Goal: Task Accomplishment & Management: Manage account settings

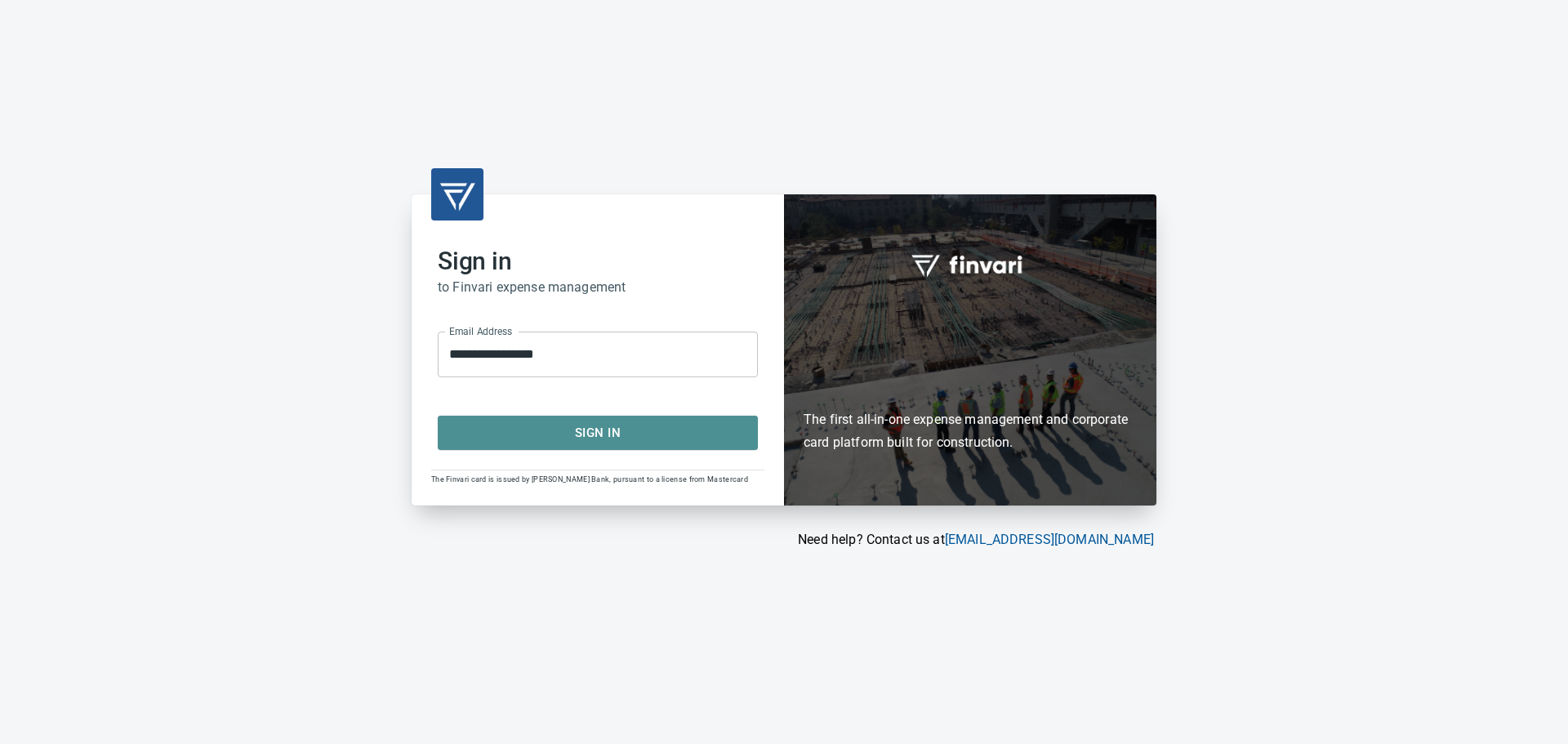
click at [698, 435] on span "Sign In" at bounding box center [598, 433] width 285 height 21
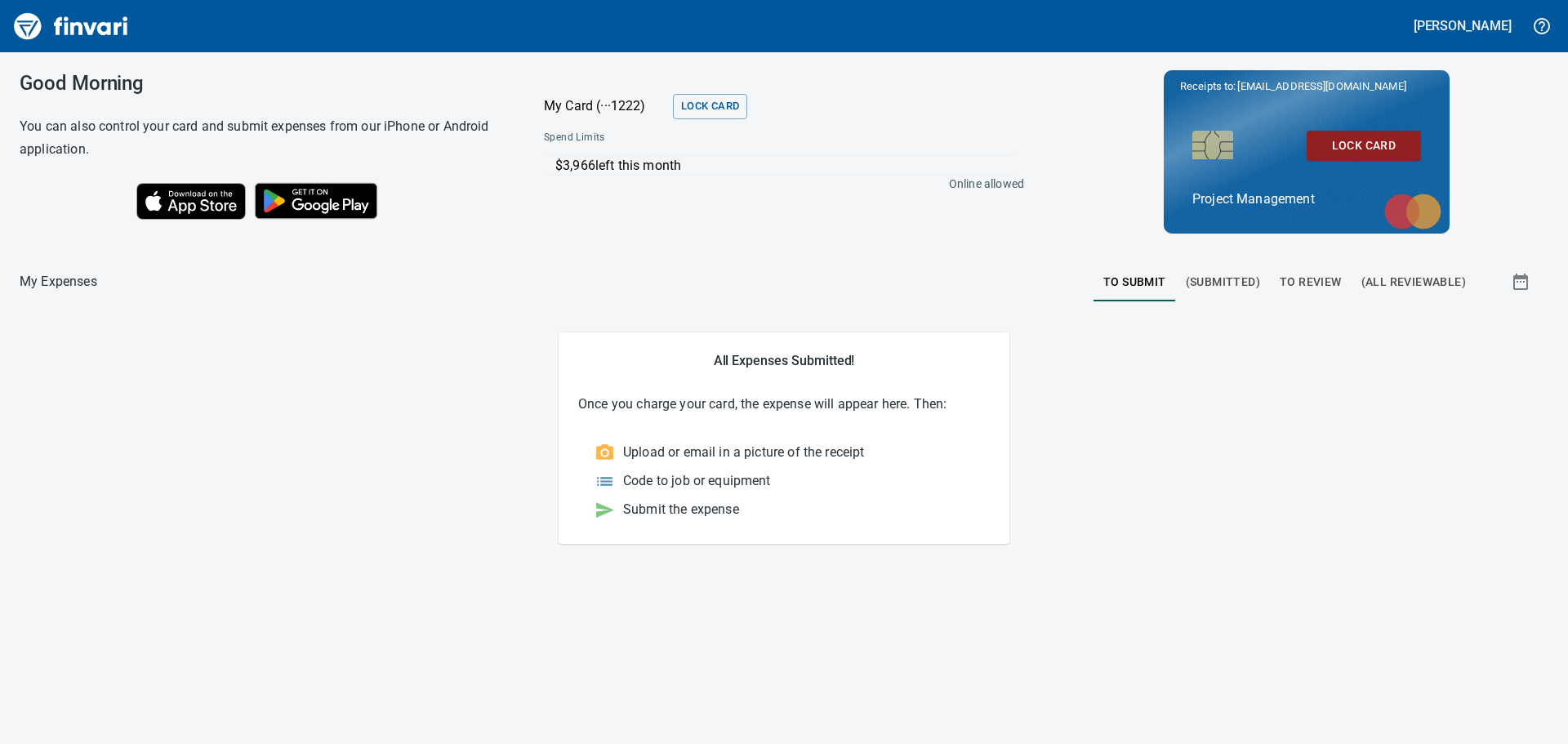
click at [1331, 285] on span "To Review" at bounding box center [1310, 282] width 62 height 21
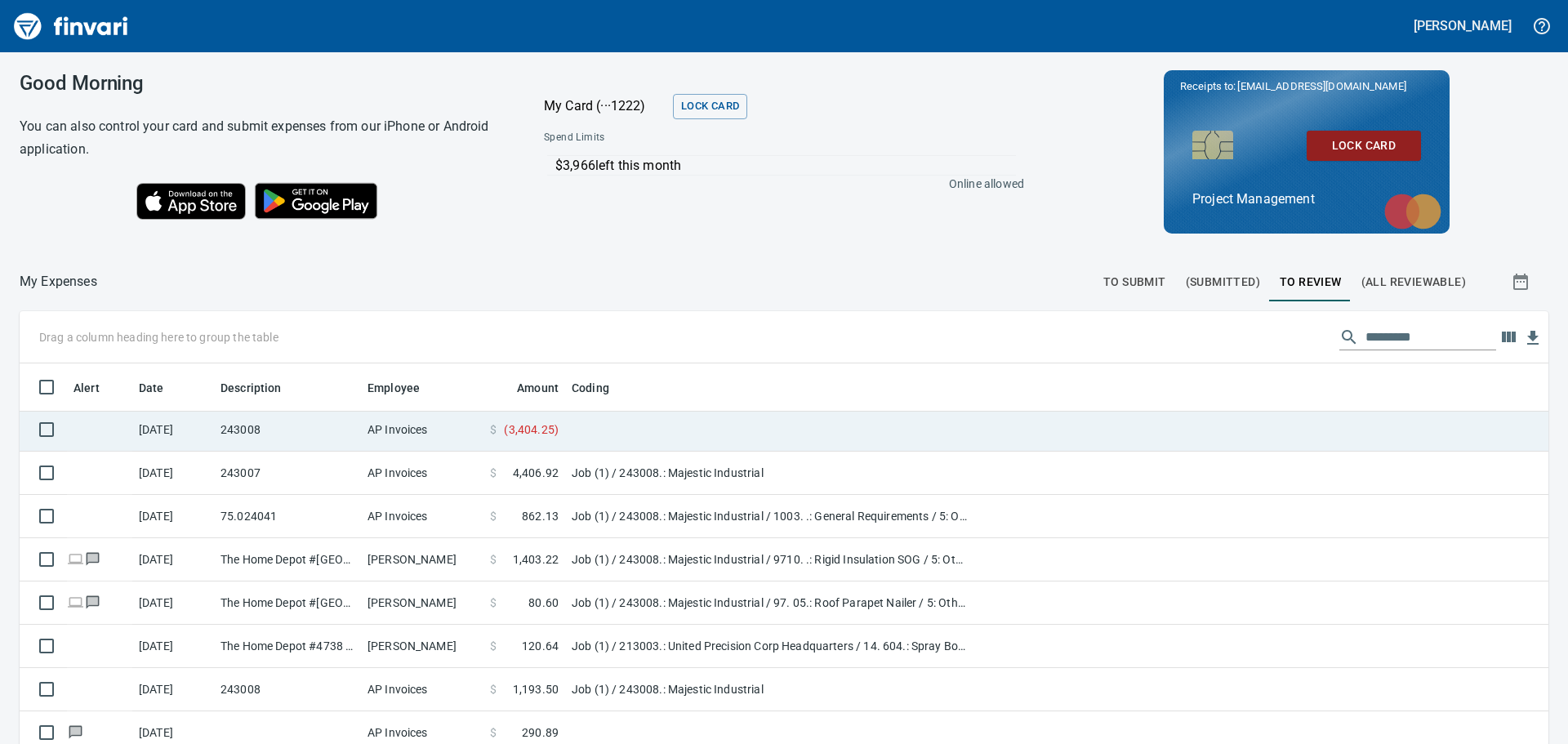
click at [400, 430] on td "AP Invoices" at bounding box center [422, 430] width 122 height 44
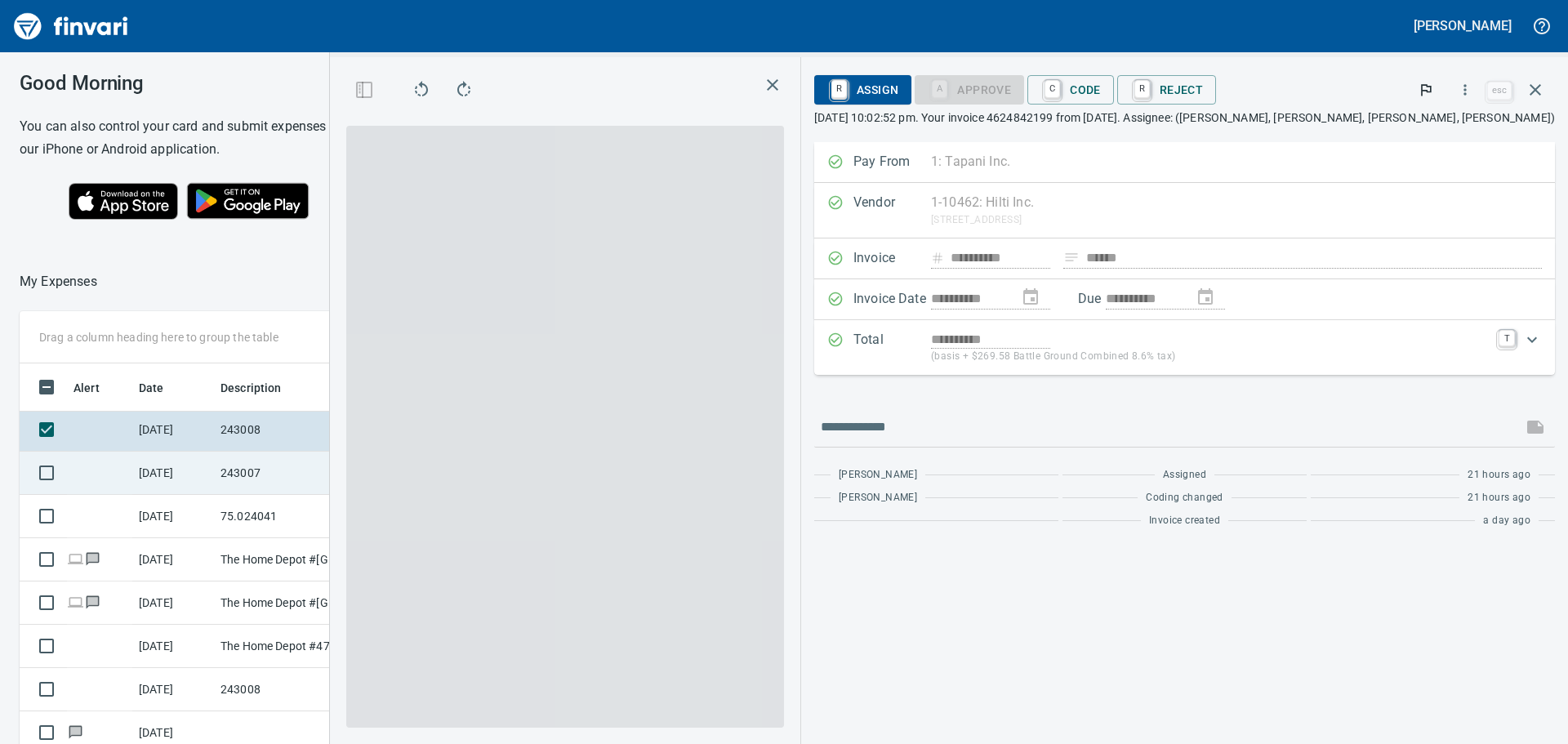
scroll to position [552, 1084]
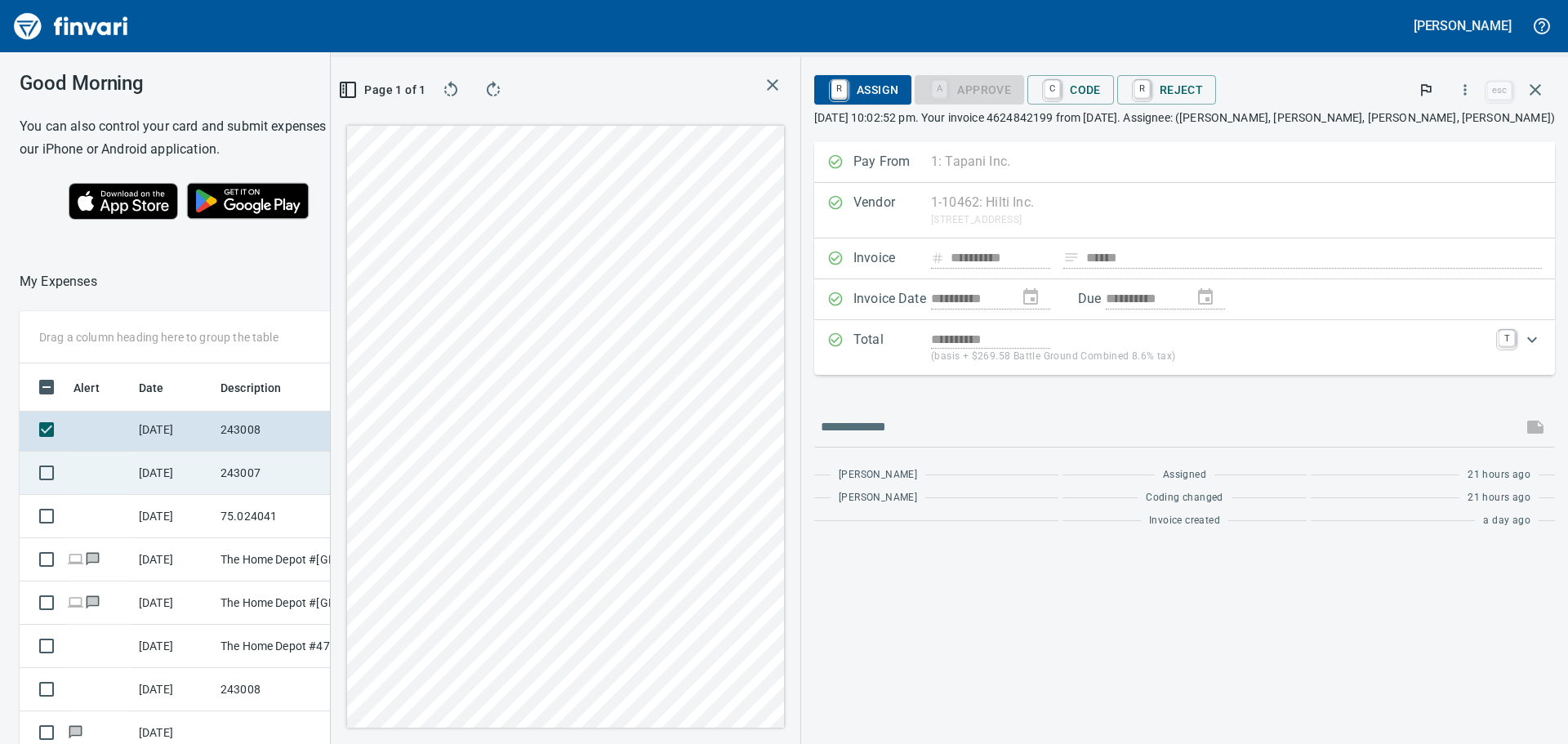
click at [410, 475] on td "AP Invoices" at bounding box center [422, 473] width 122 height 44
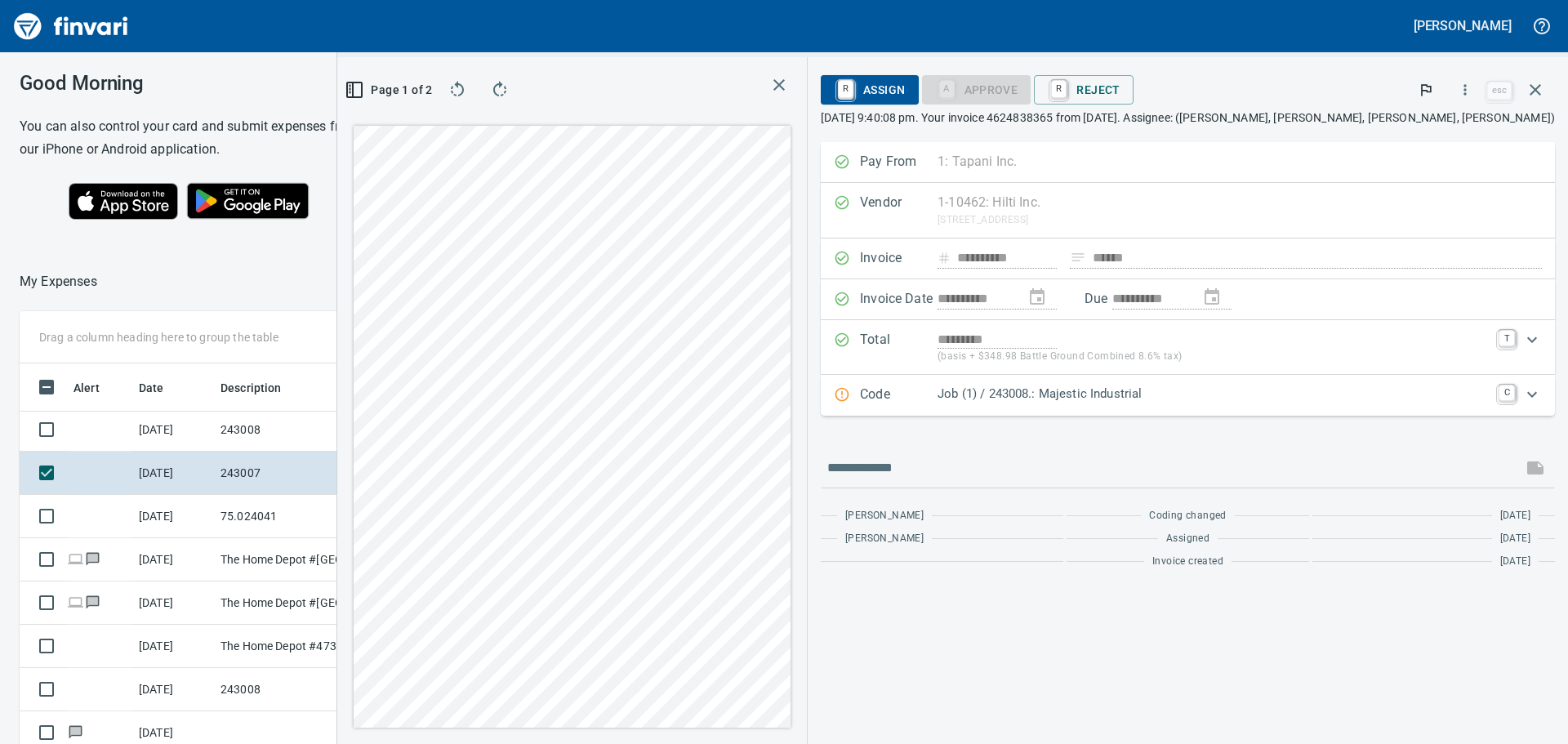
click at [788, 79] on icon "button" at bounding box center [779, 85] width 20 height 20
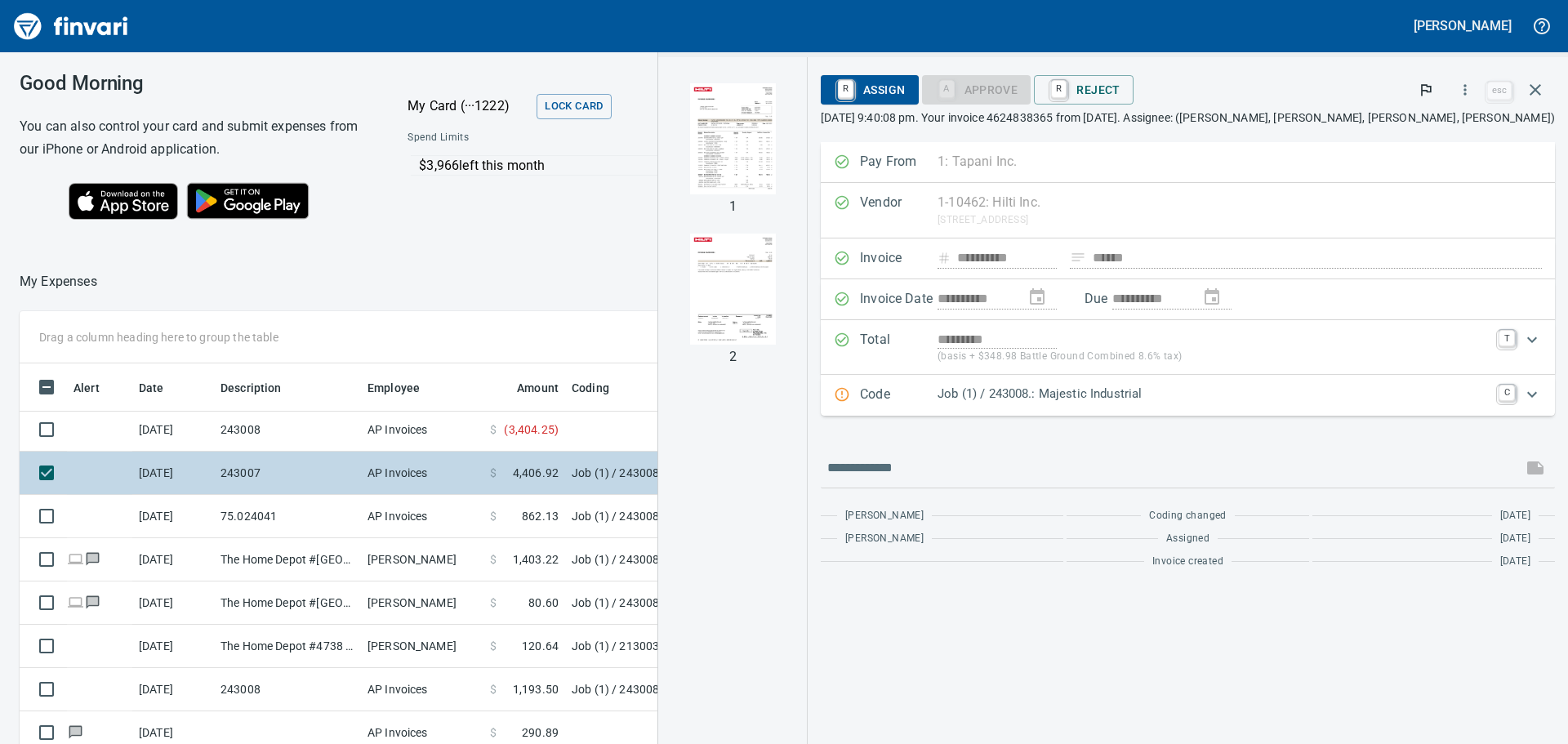
click at [624, 475] on td "Job (1) / 243008.: Majestic Industrial" at bounding box center [769, 473] width 409 height 44
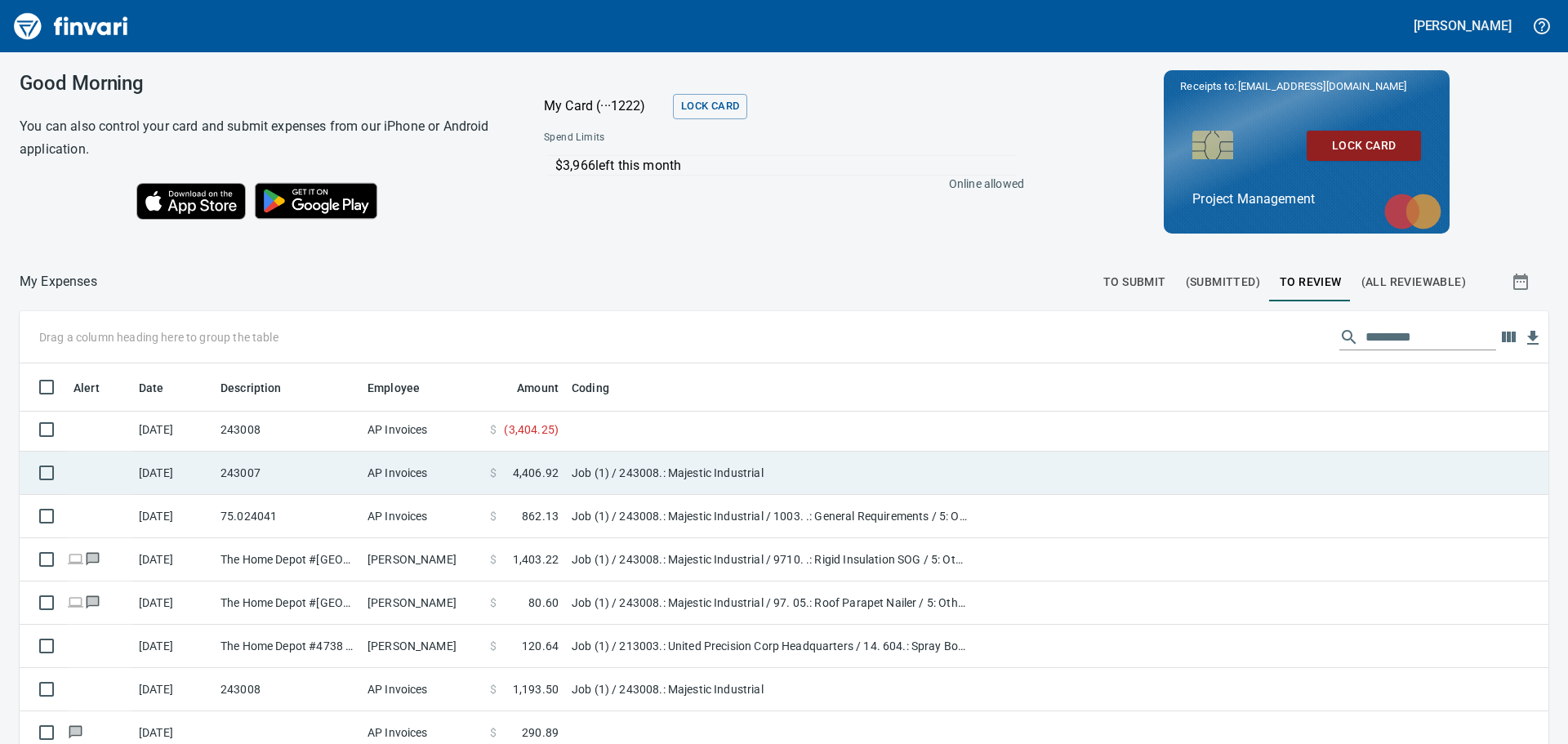
scroll to position [552, 1490]
click at [624, 475] on td "Job (1) / 243008.: Majestic Industrial" at bounding box center [769, 473] width 409 height 44
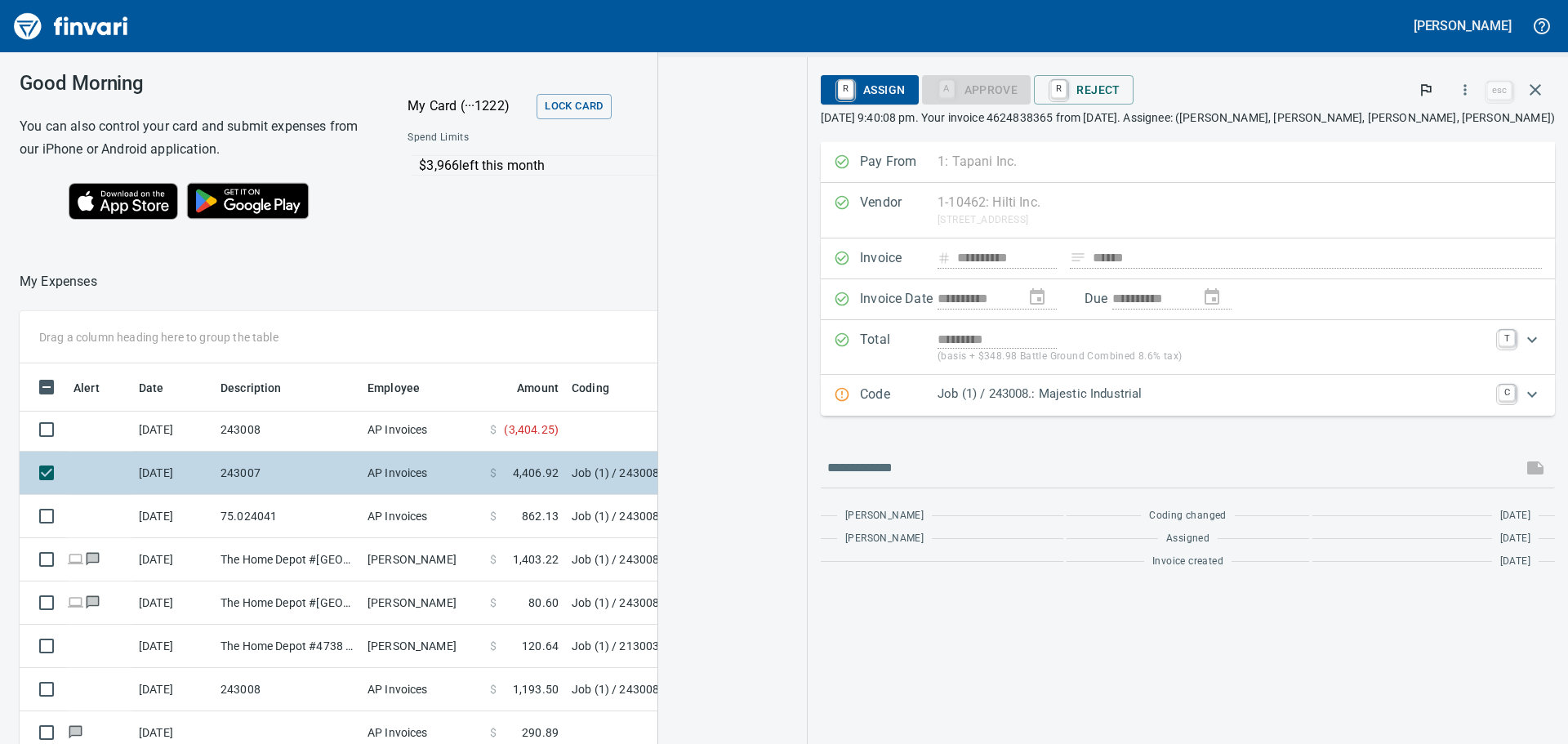
scroll to position [552, 1084]
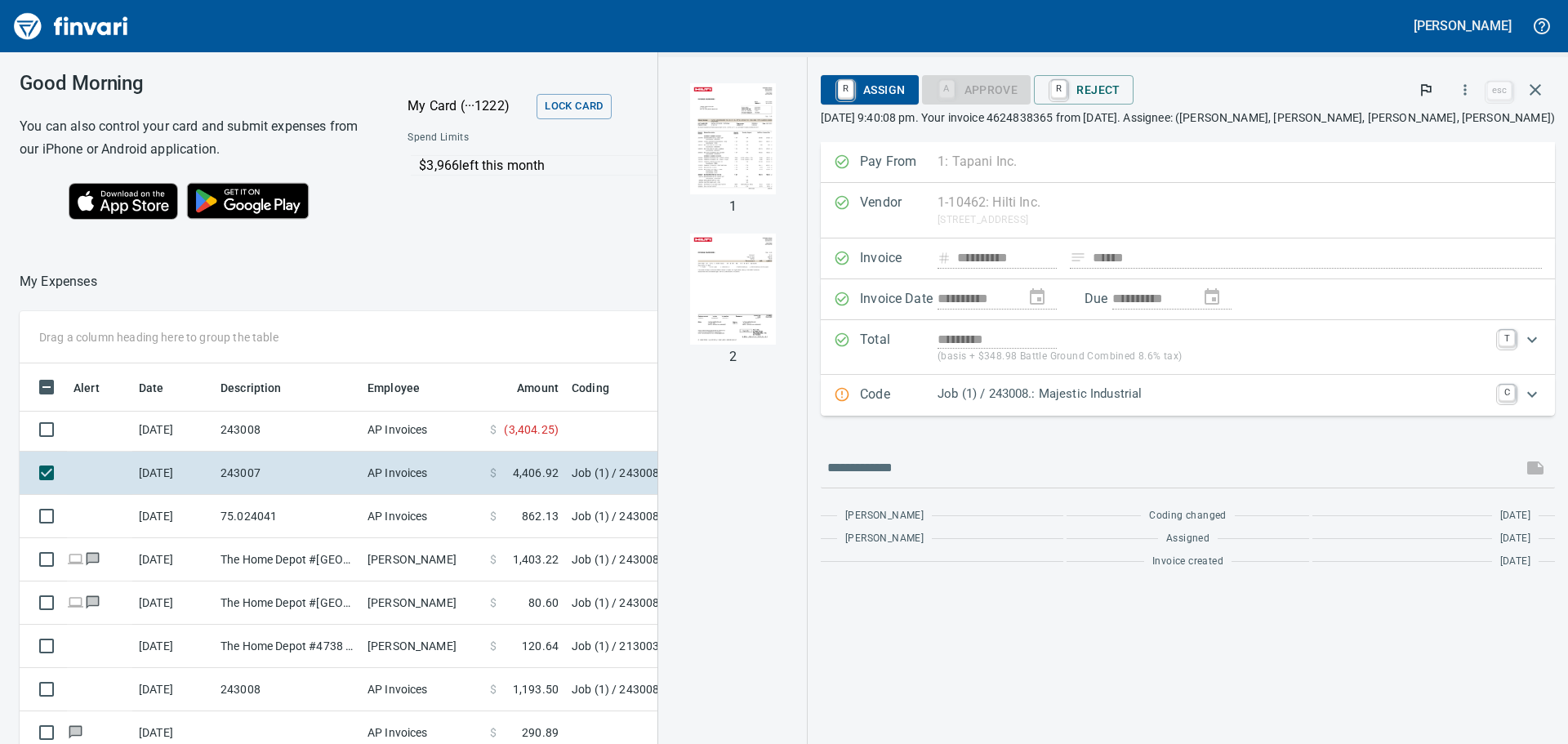
click at [776, 252] on img "button" at bounding box center [733, 289] width 86 height 111
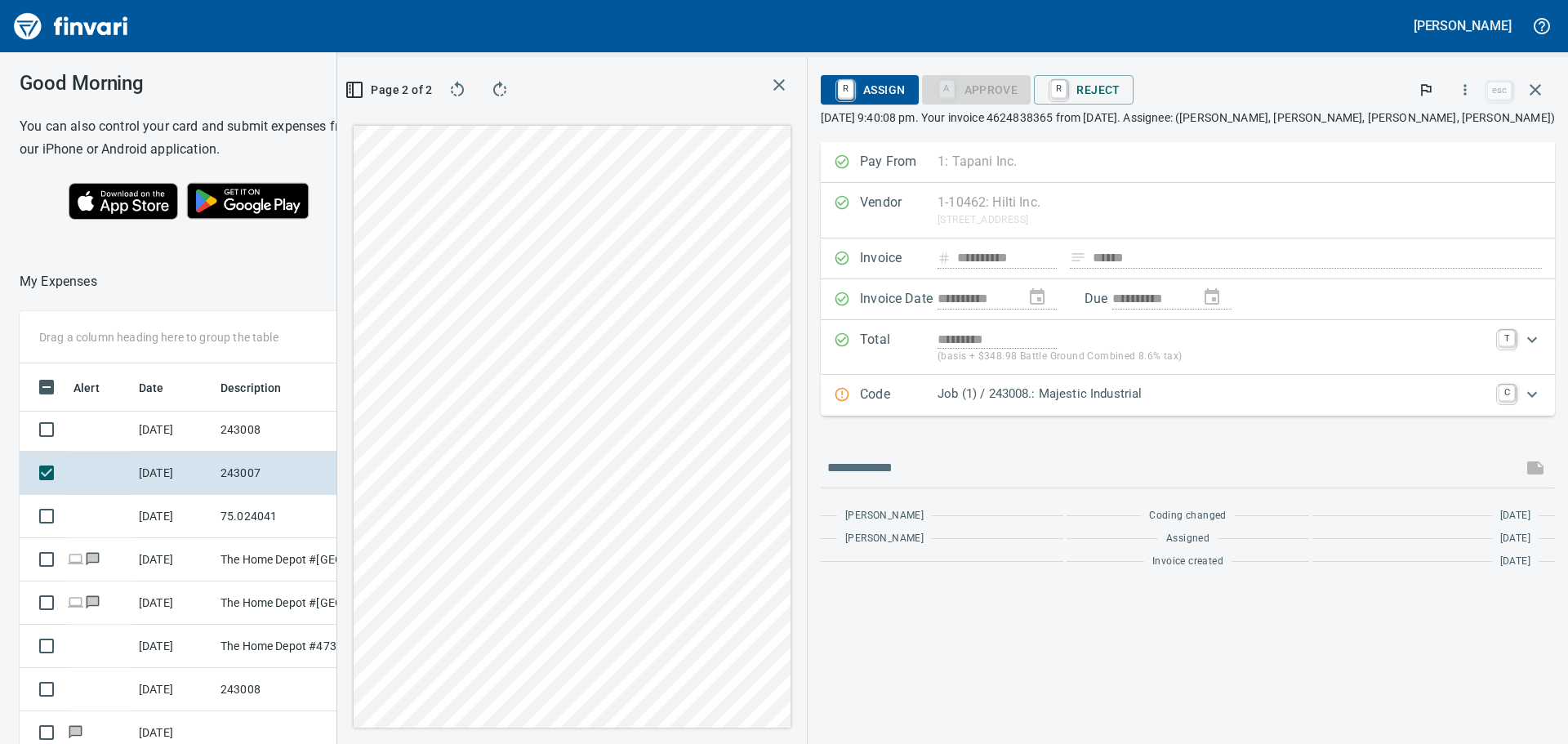
click at [785, 86] on icon "button" at bounding box center [779, 85] width 12 height 12
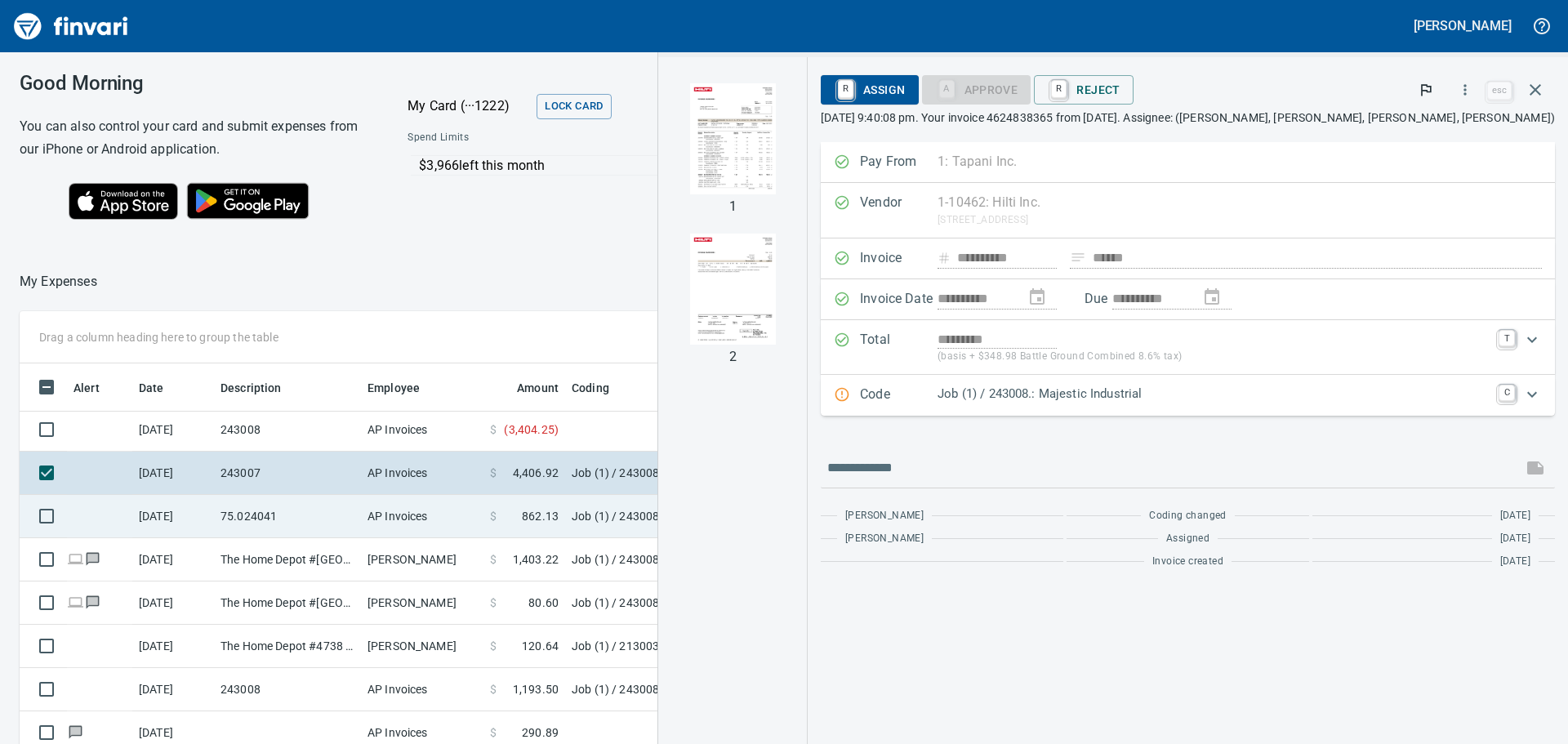
click at [541, 512] on span "862.13" at bounding box center [540, 516] width 37 height 16
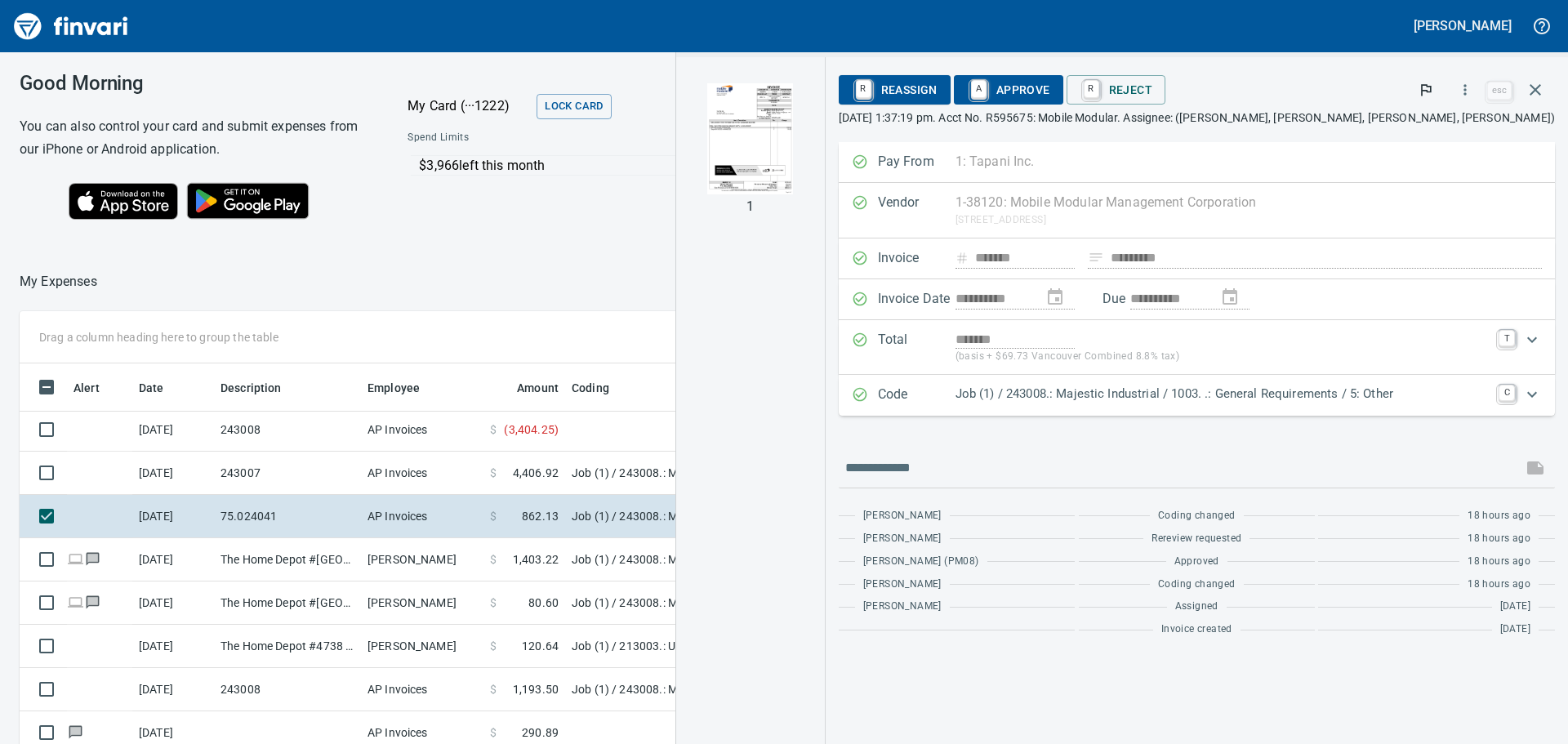
click at [793, 101] on img "button" at bounding box center [750, 138] width 86 height 111
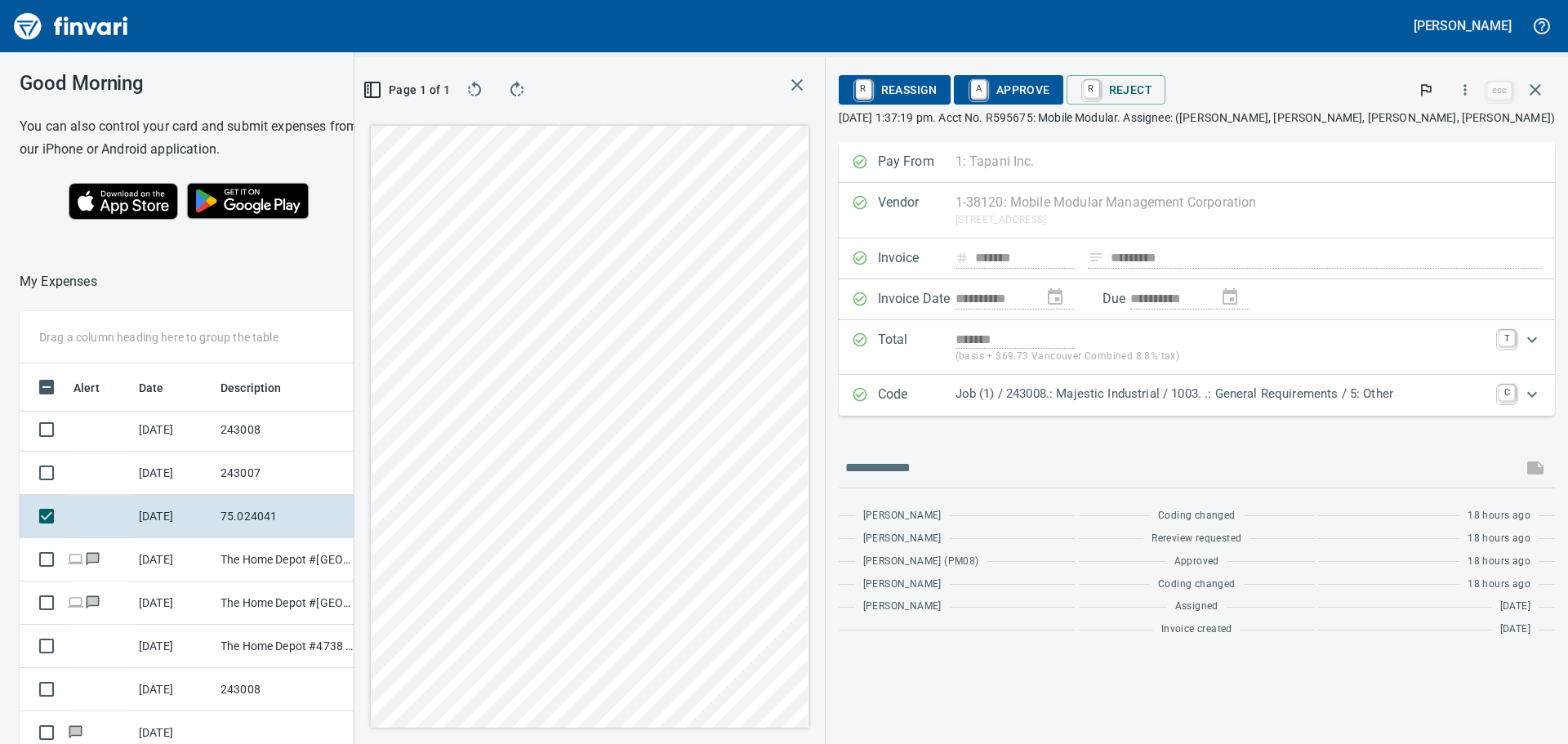
click at [811, 92] on div at bounding box center [632, 90] width 356 height 39
click at [806, 83] on icon "button" at bounding box center [796, 85] width 20 height 20
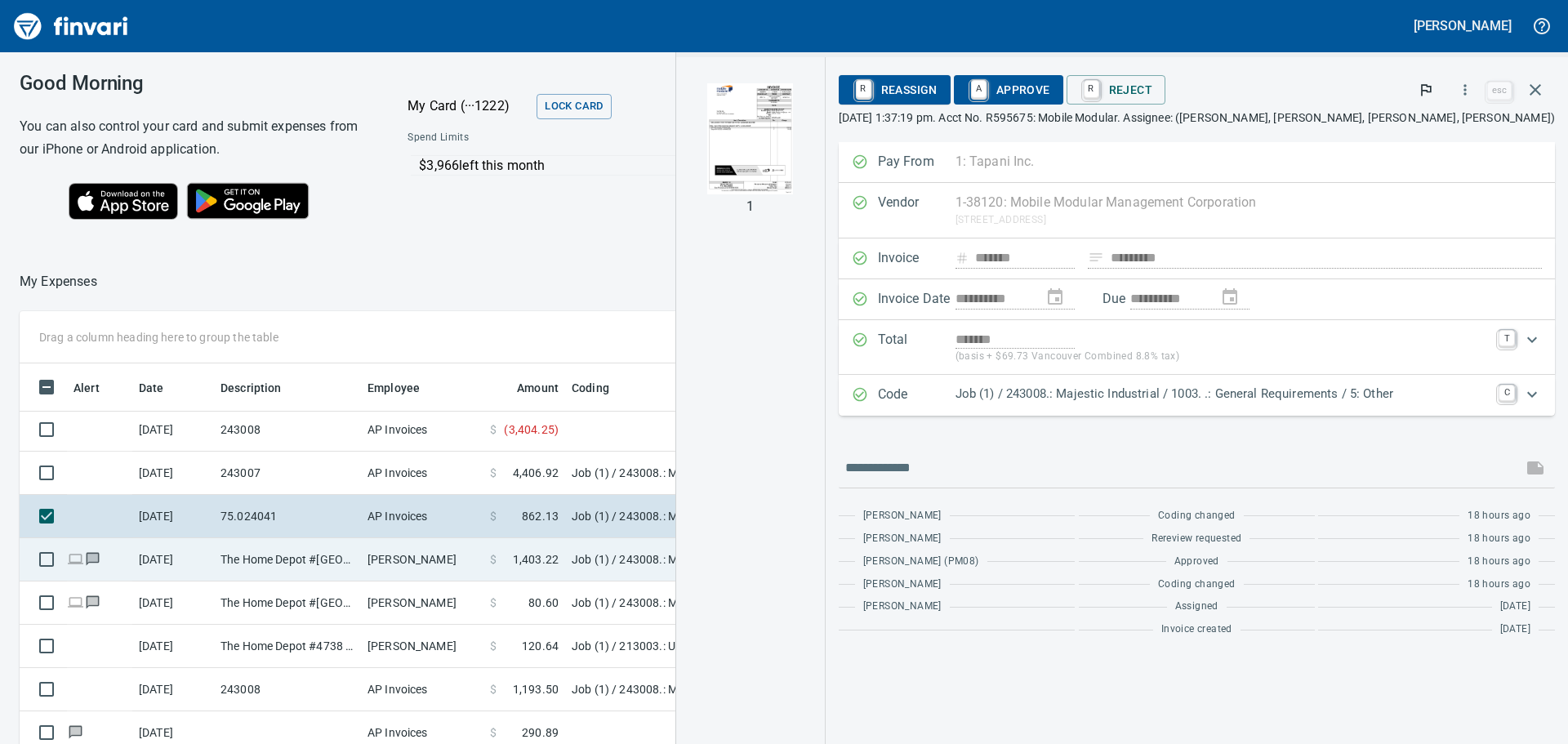
click at [593, 558] on td "Job (1) / 243008.: Majestic Industrial / 9710. .: Rigid Insulation SOG / 5: Oth…" at bounding box center [769, 559] width 409 height 44
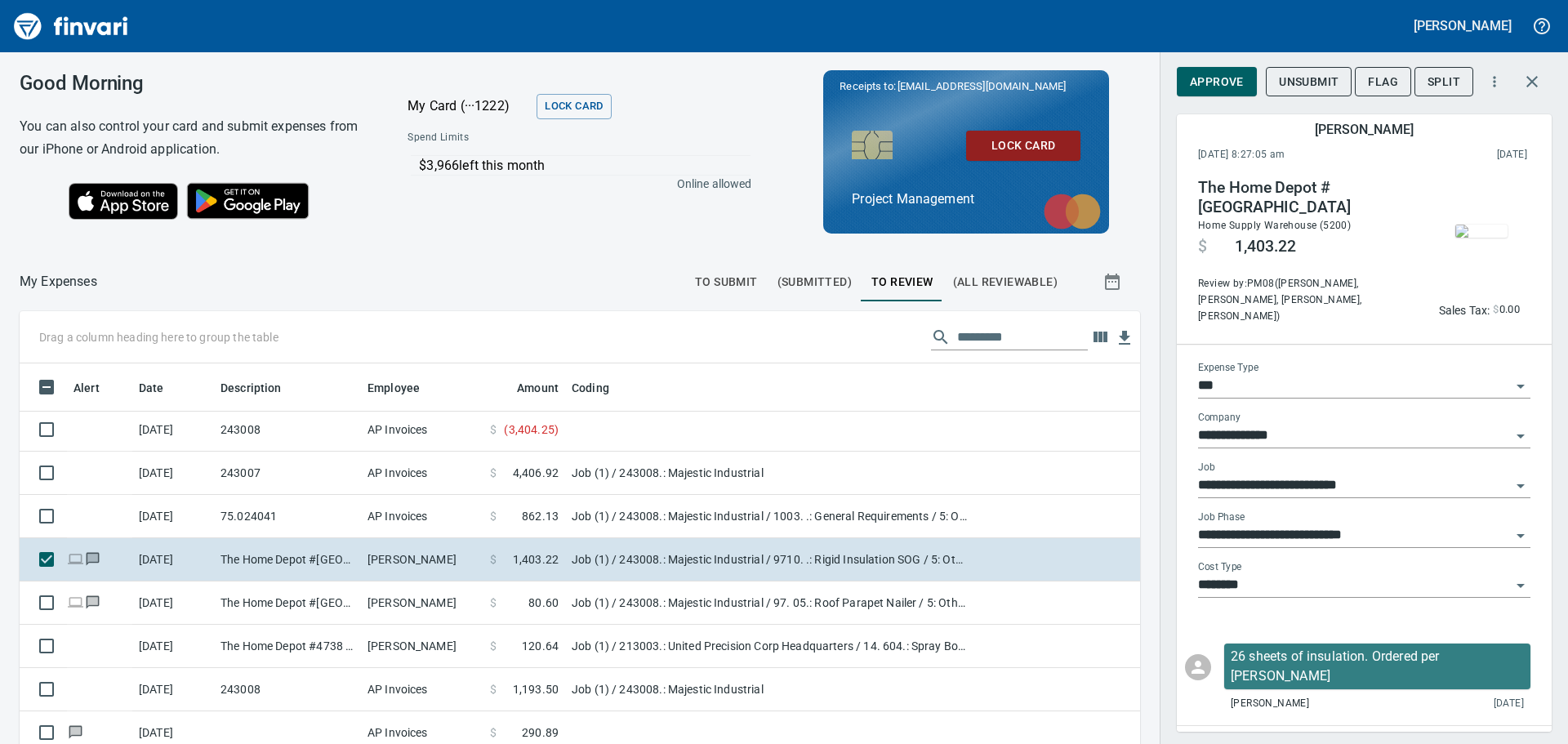
click at [1455, 227] on img "button" at bounding box center [1481, 231] width 53 height 13
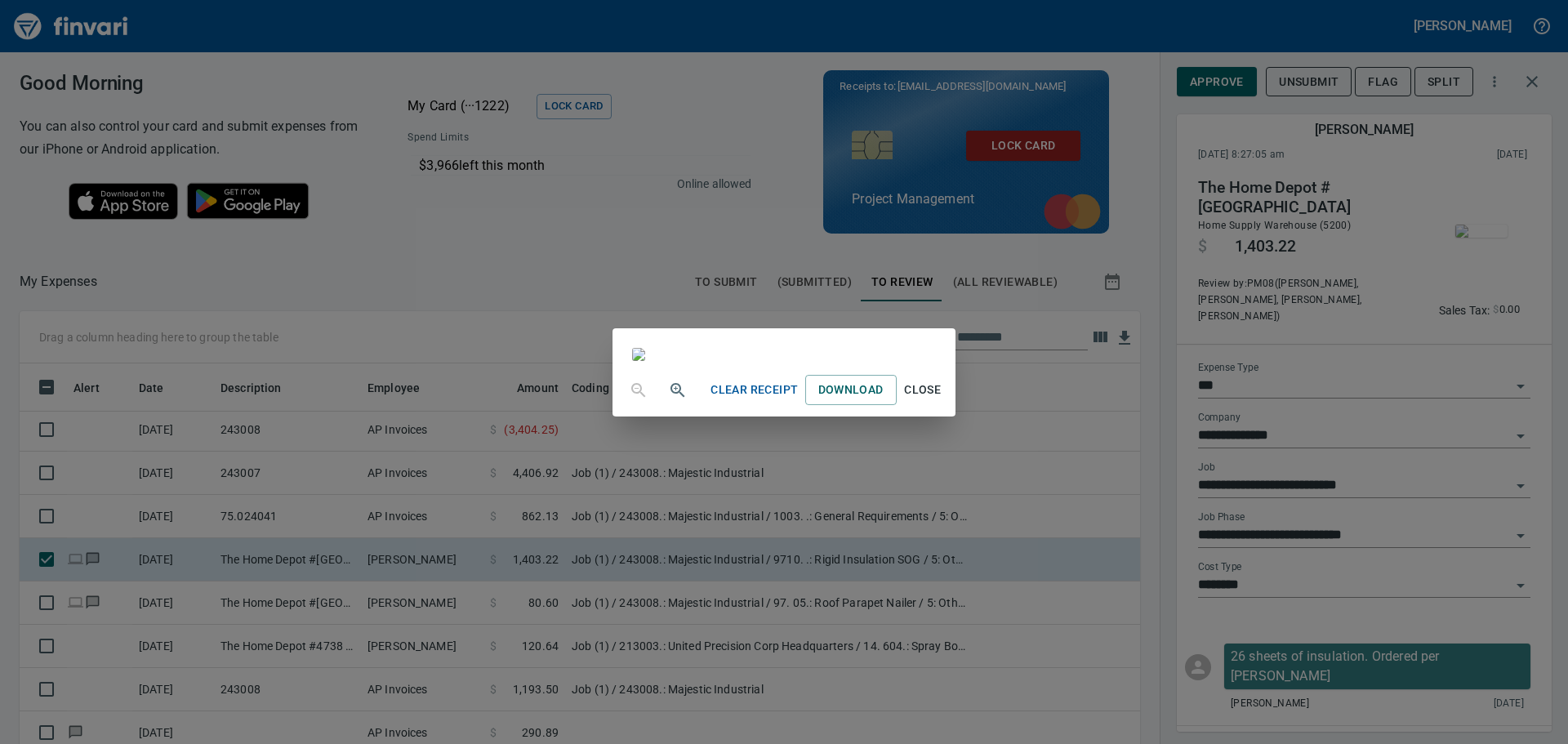
click at [367, 239] on div "Clear Receipt Download Close" at bounding box center [784, 372] width 1568 height 744
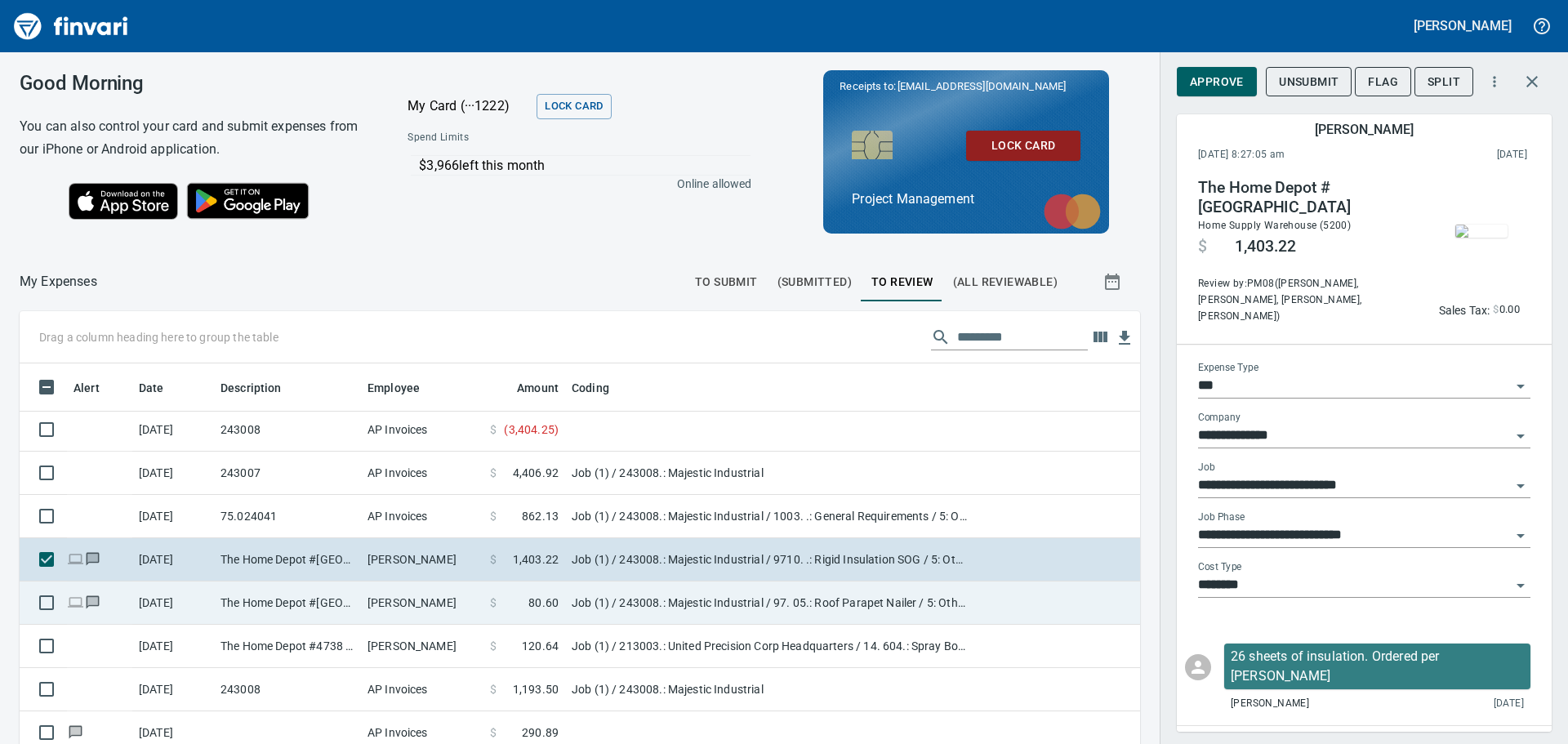
click at [673, 601] on td "Job (1) / 243008.: Majestic Industrial / 97. 05.: Roof Parapet Nailer / 5: Other" at bounding box center [769, 603] width 409 height 44
type input "**********"
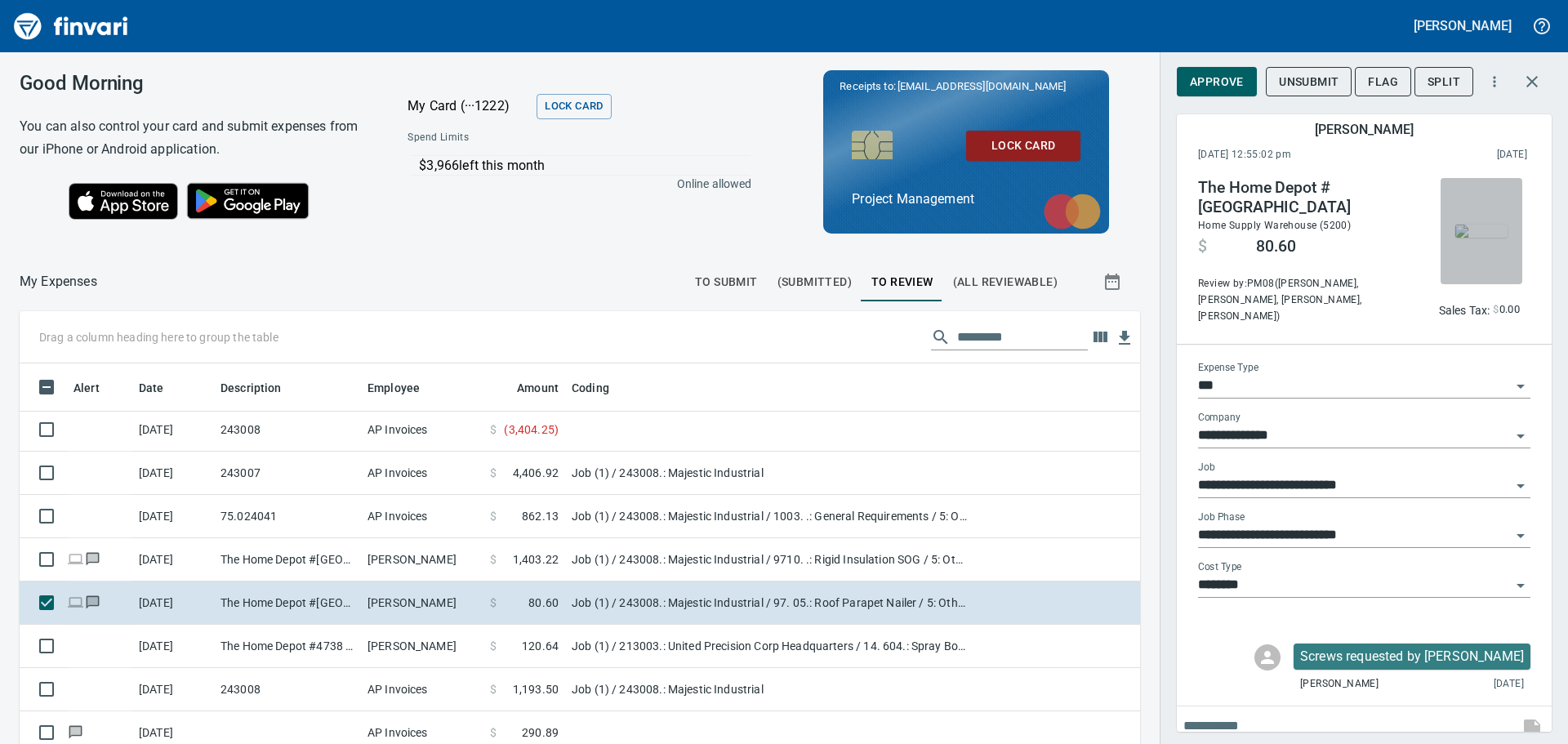
click at [1481, 226] on img "button" at bounding box center [1481, 231] width 53 height 13
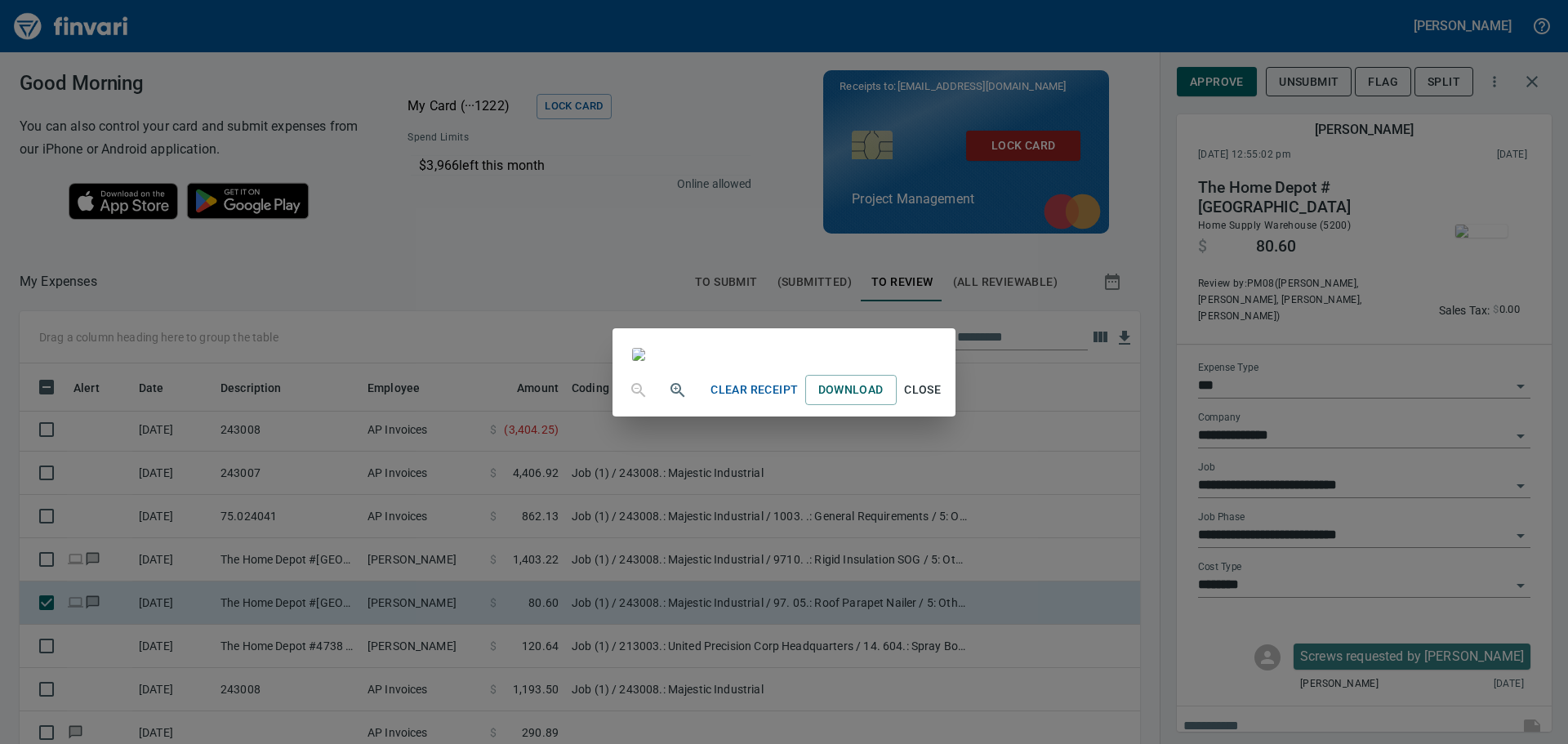
click at [302, 244] on div "Clear Receipt Download Close" at bounding box center [784, 372] width 1568 height 744
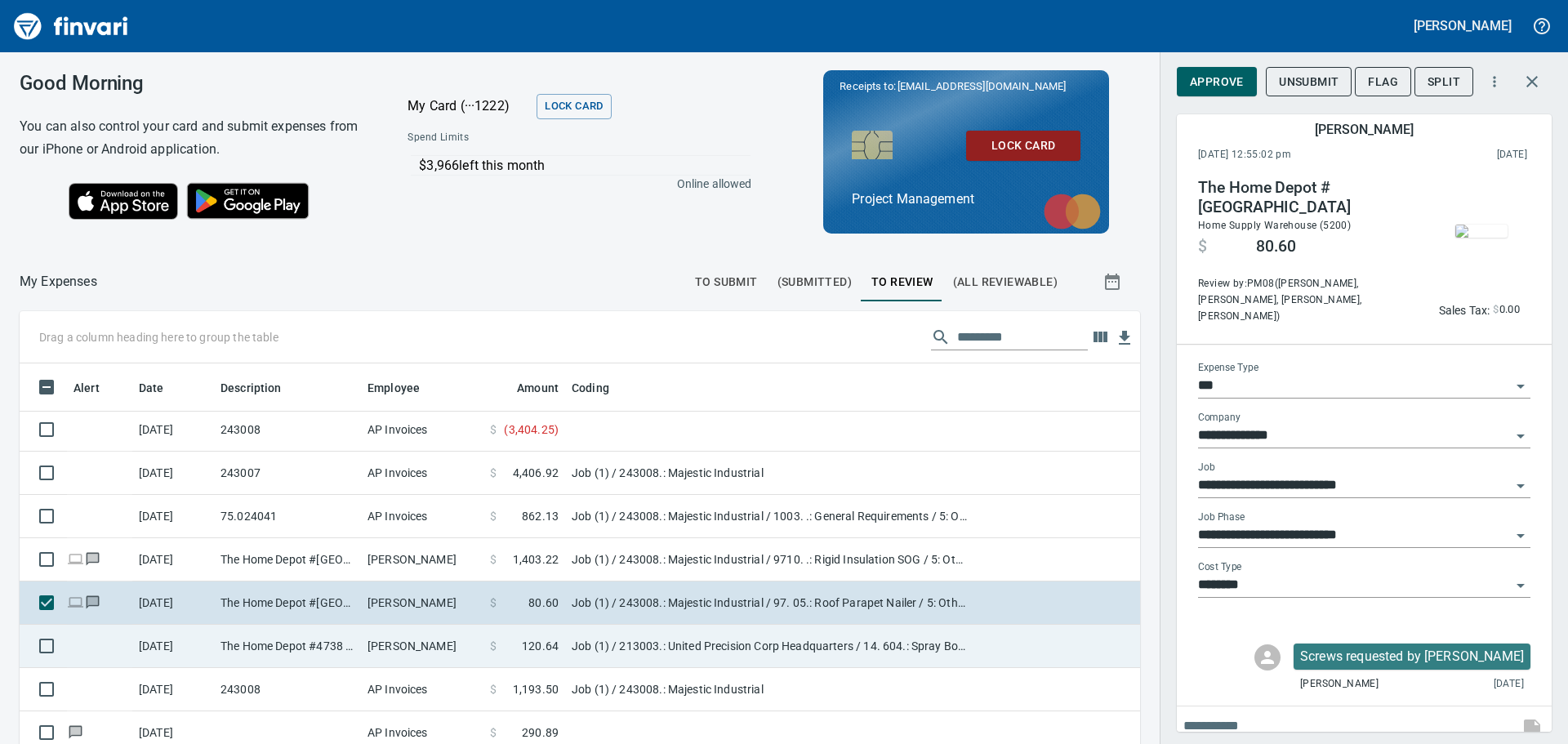
click at [631, 641] on td "Job (1) / 213003.: United Precision Corp Headquarters / 14. 604.: Spray Booth F…" at bounding box center [769, 646] width 409 height 44
type input "**********"
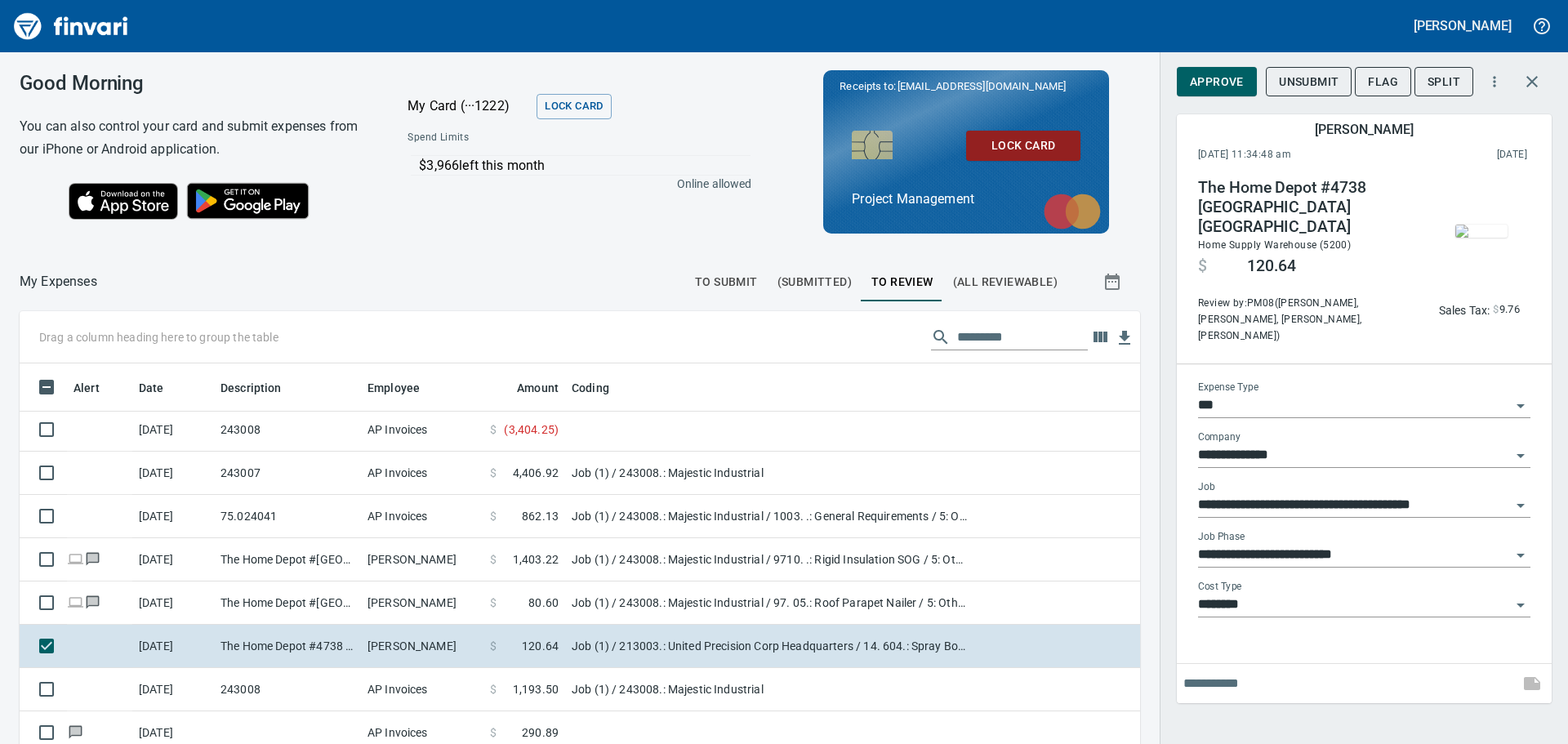
click at [1484, 237] on img "button" at bounding box center [1481, 231] width 53 height 13
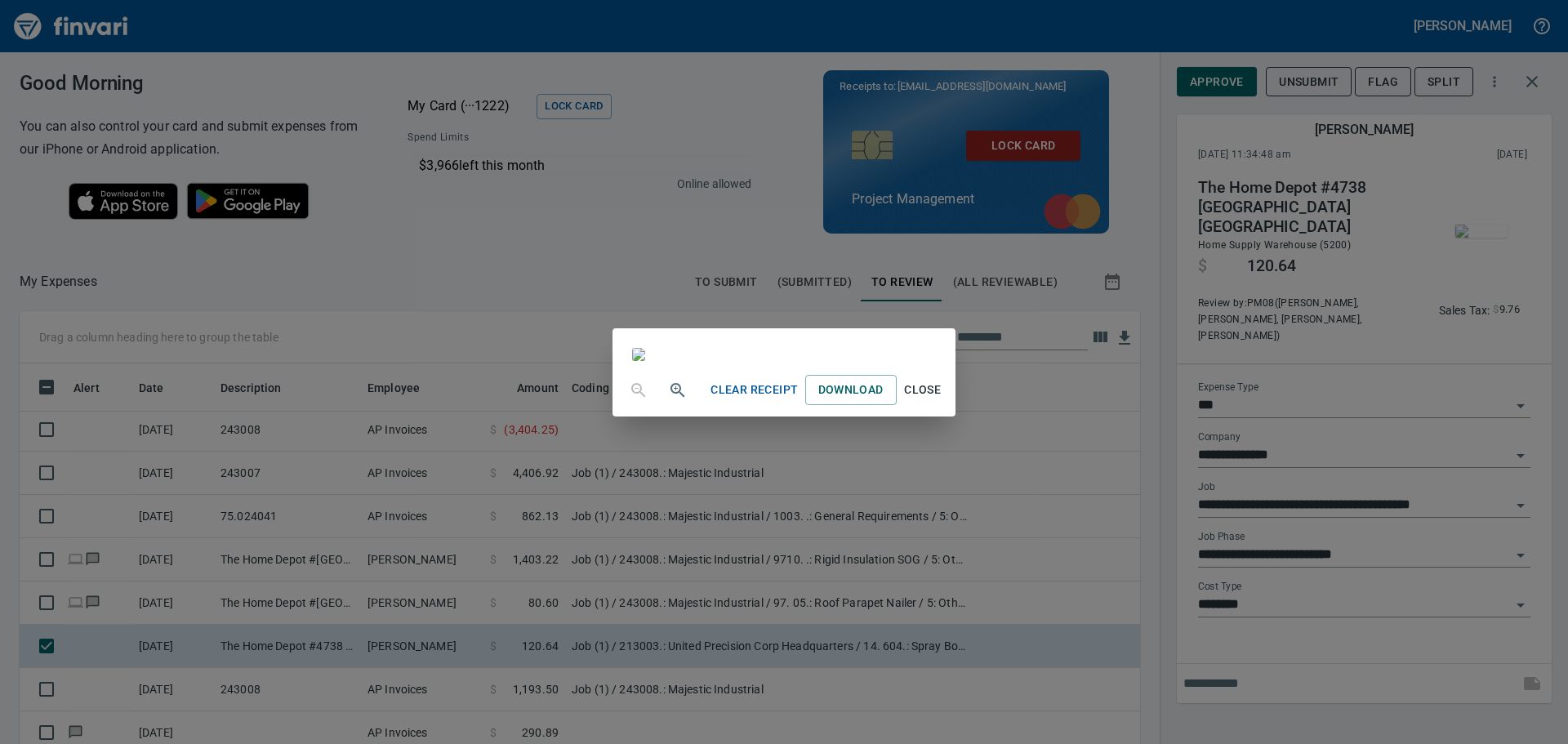
click at [495, 289] on div "Clear Receipt Download Close" at bounding box center [784, 372] width 1568 height 744
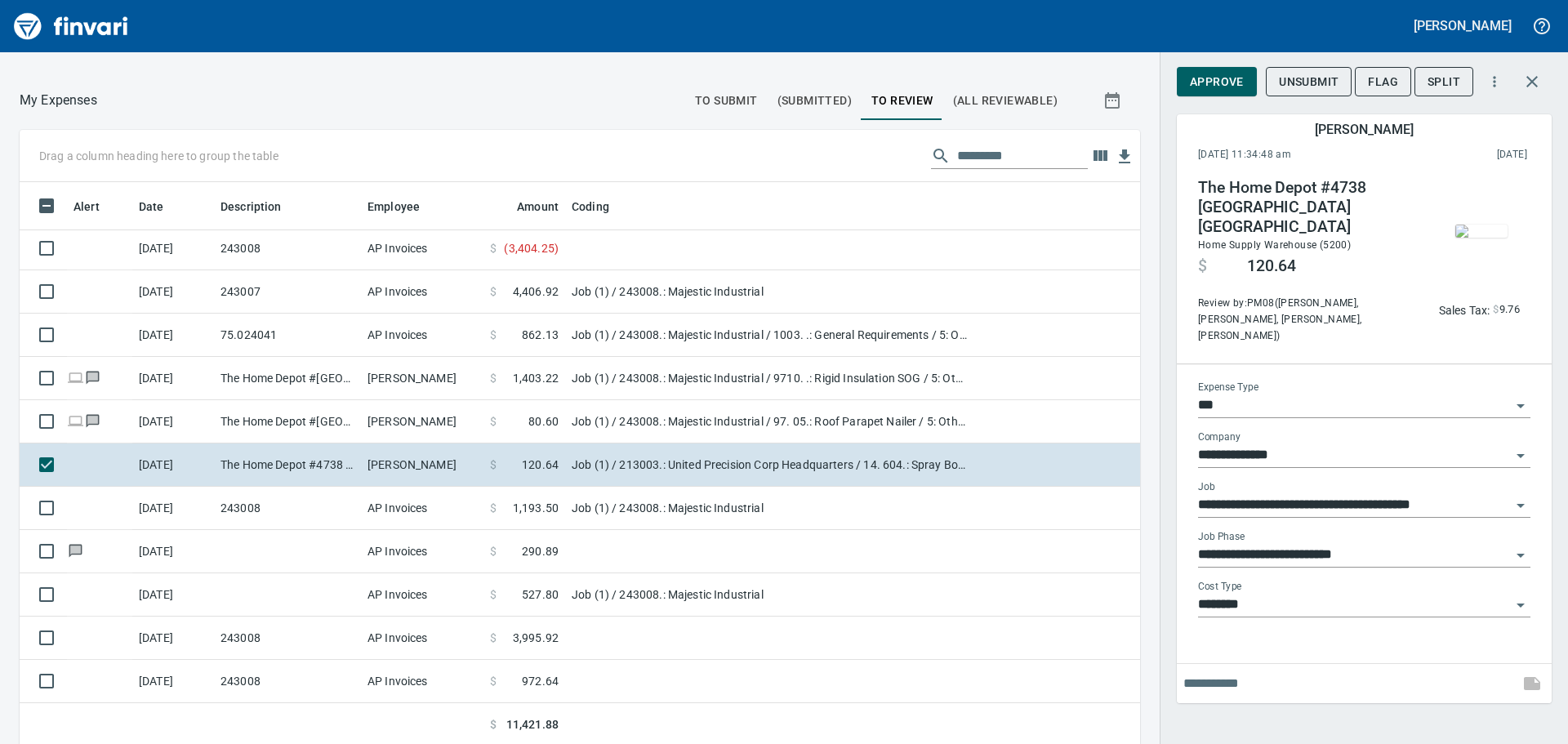
scroll to position [184, 0]
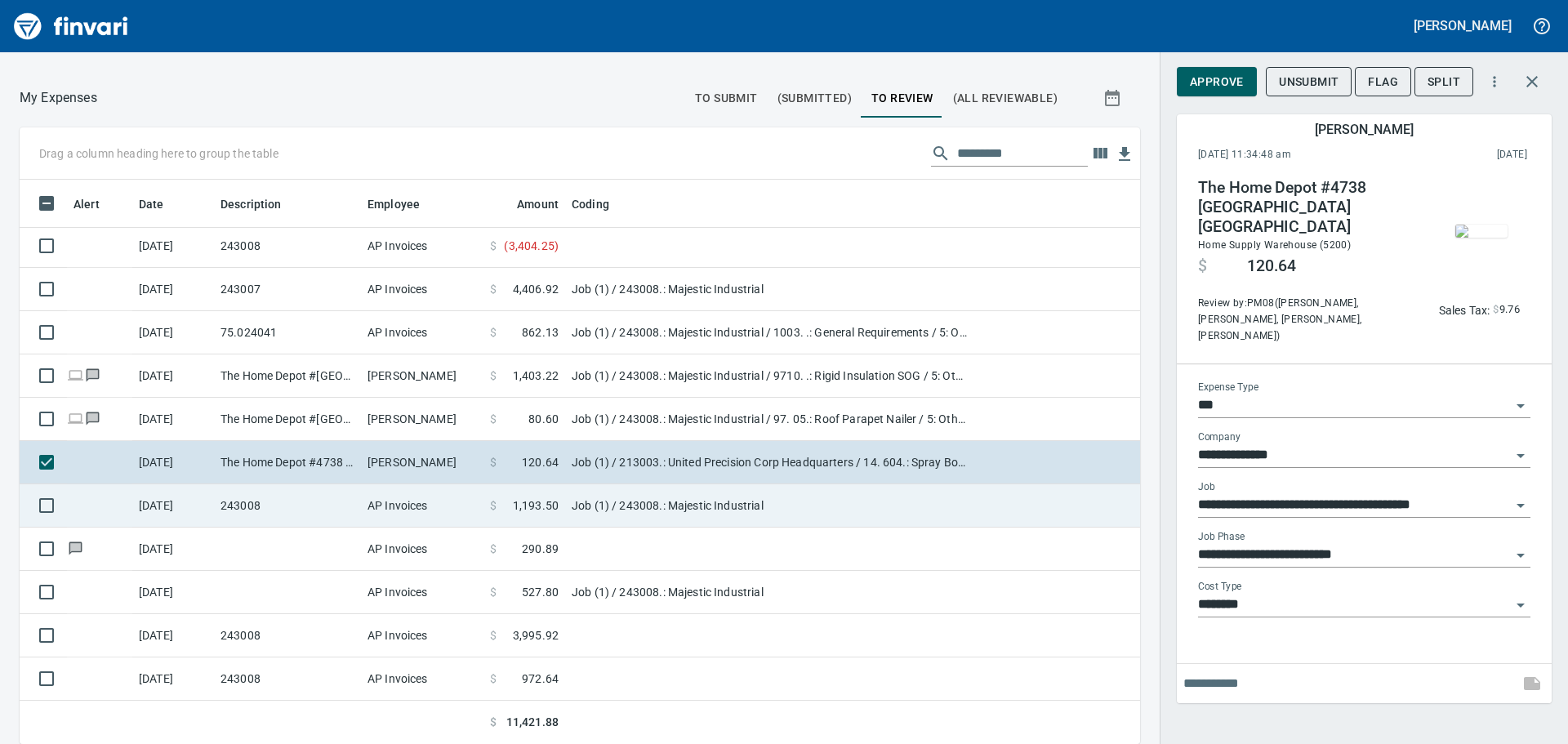
click at [573, 498] on td "Job (1) / 243008.: Majestic Industrial" at bounding box center [769, 506] width 409 height 44
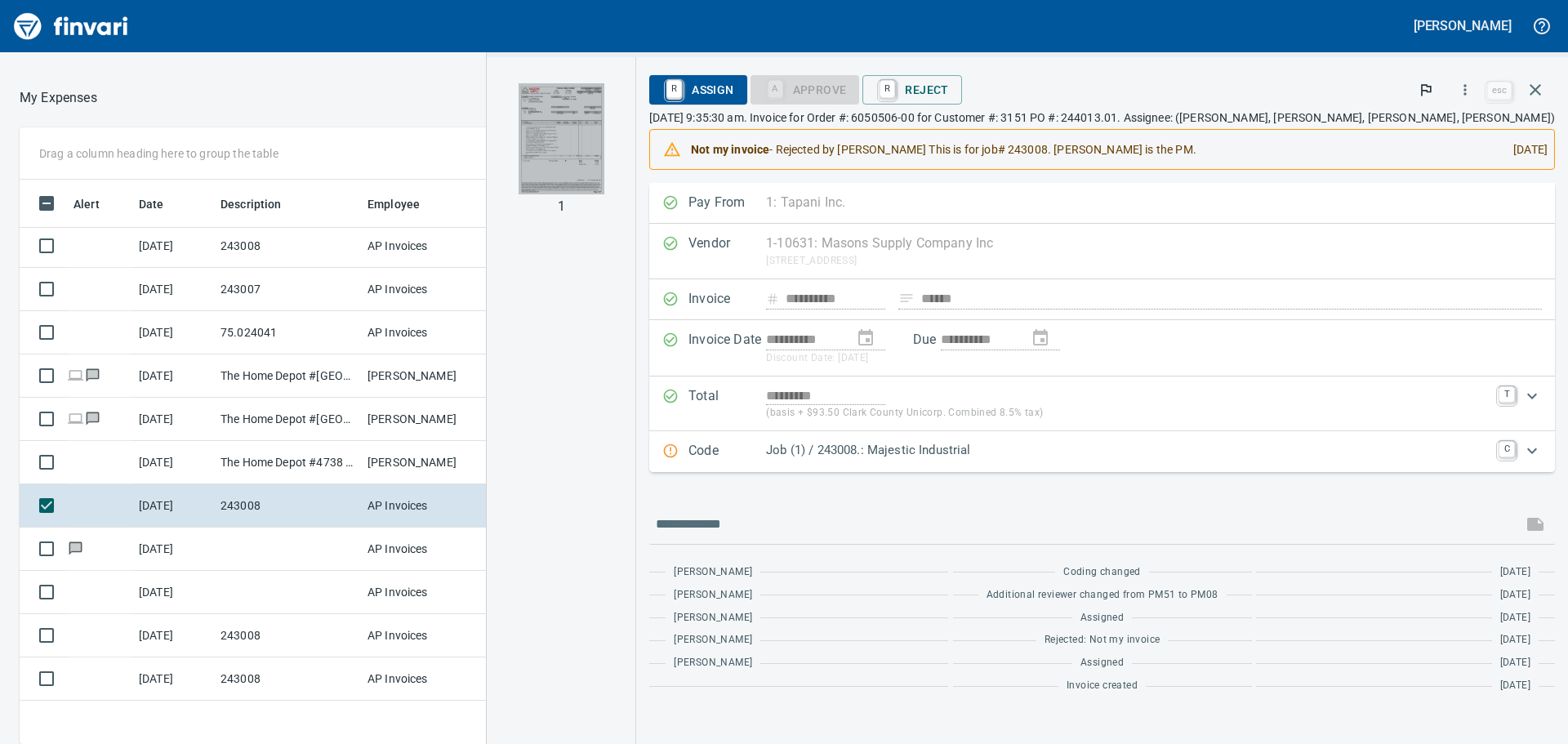
click at [604, 122] on img "button" at bounding box center [561, 138] width 86 height 111
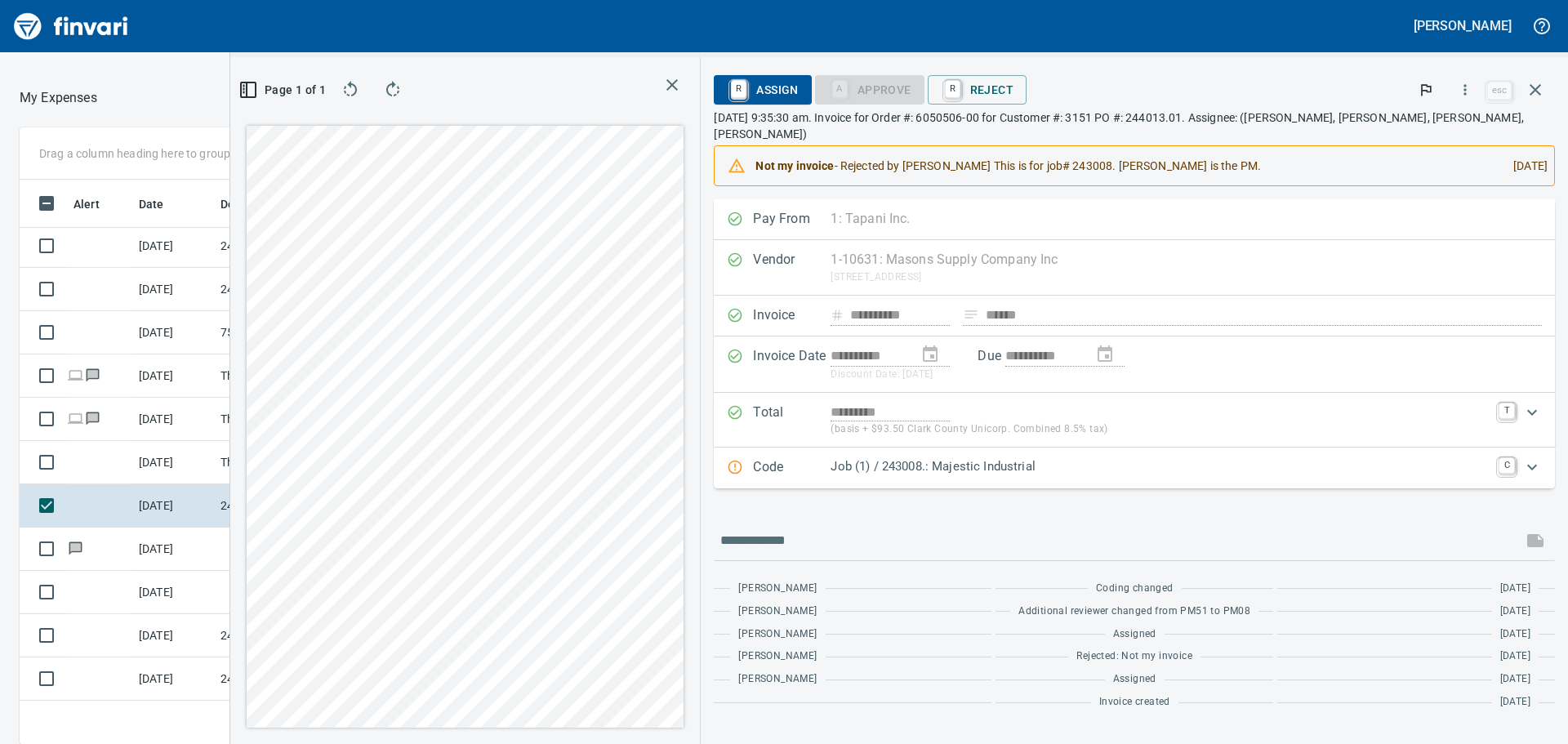
click at [251, 73] on div "Good Morning You can also control your card and submit expenses from our iPhone…" at bounding box center [784, 398] width 1568 height 691
click at [681, 80] on icon "button" at bounding box center [672, 85] width 20 height 20
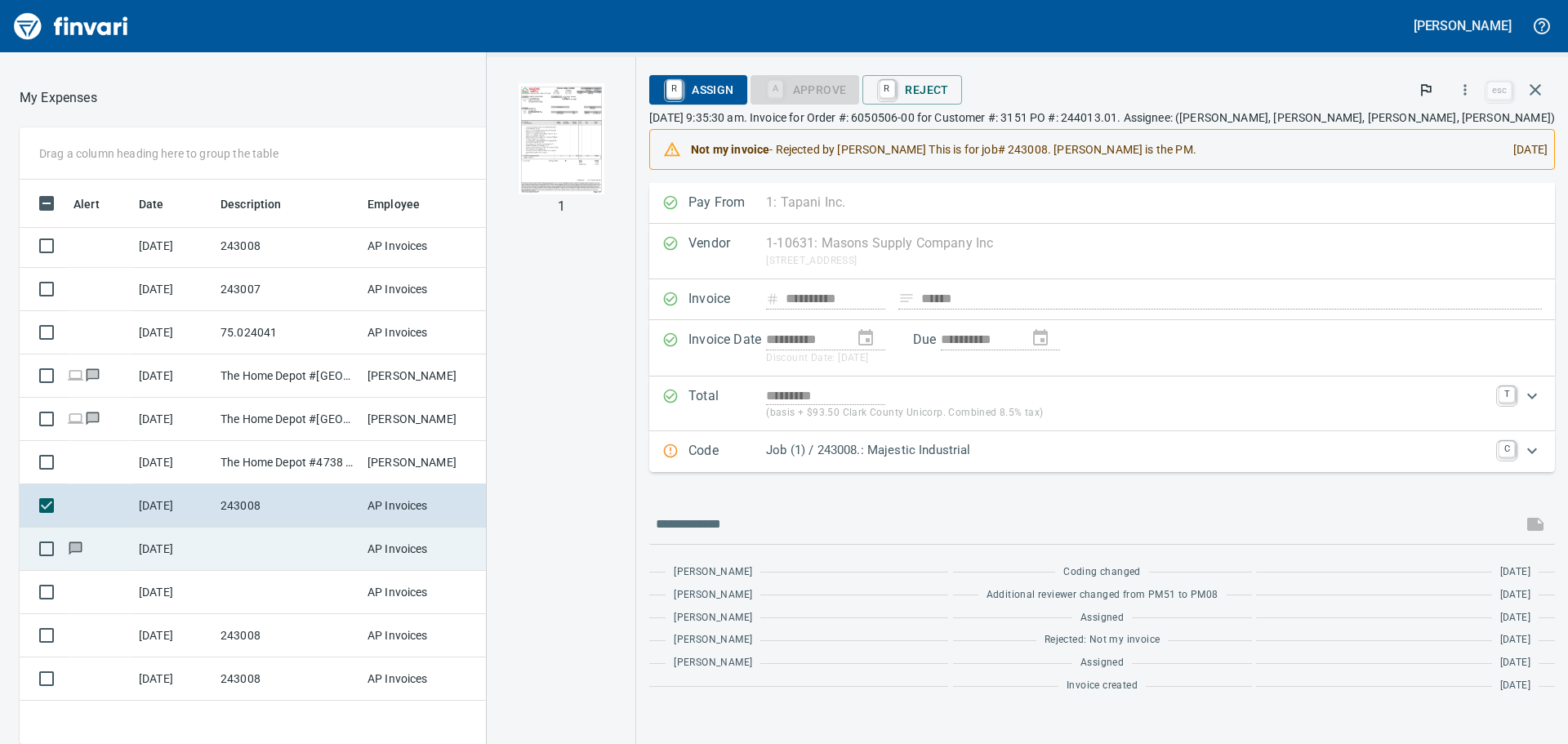
click at [536, 558] on td "$ 290.89" at bounding box center [524, 549] width 82 height 44
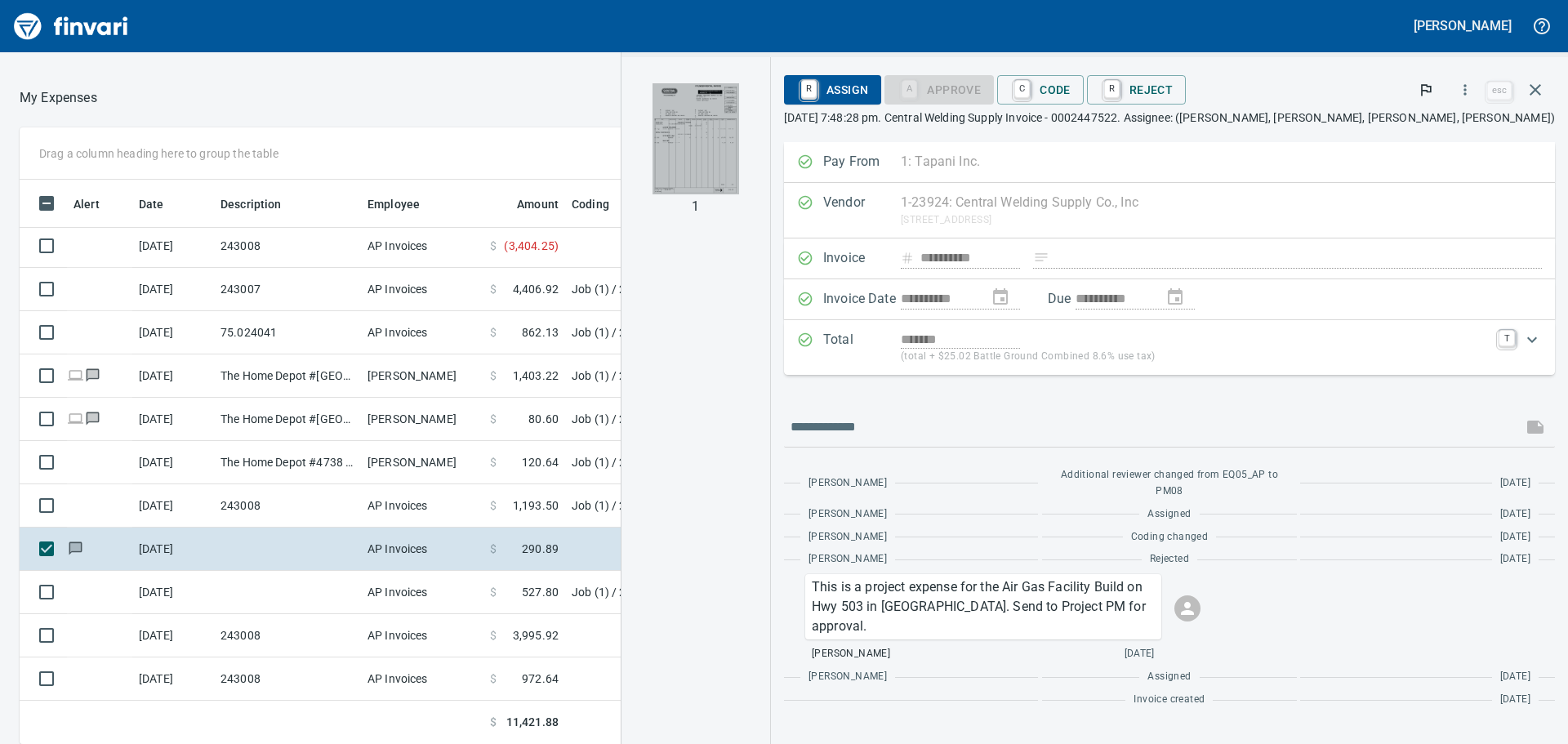
click at [739, 124] on img "button" at bounding box center [695, 138] width 87 height 111
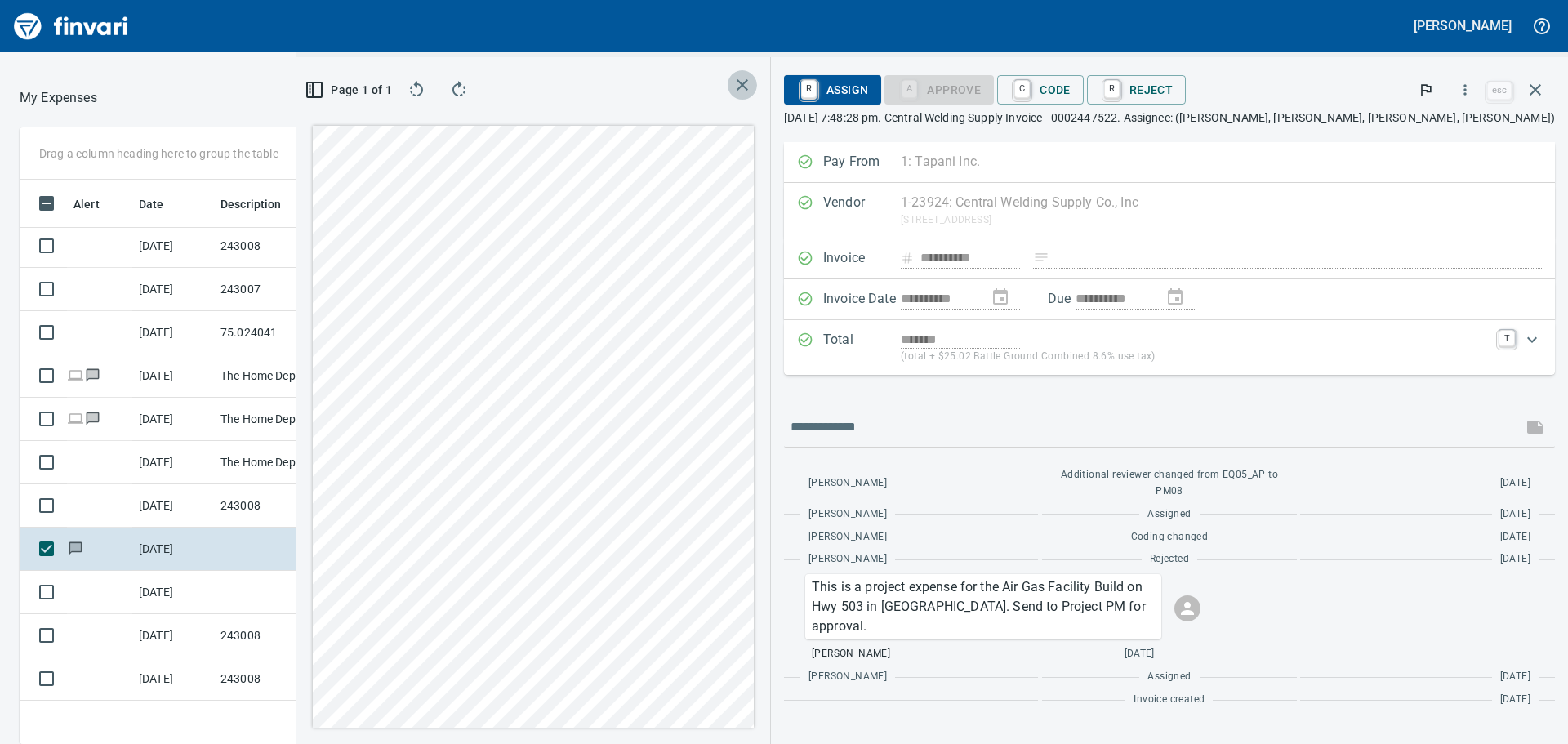
click at [752, 81] on icon "button" at bounding box center [742, 85] width 20 height 20
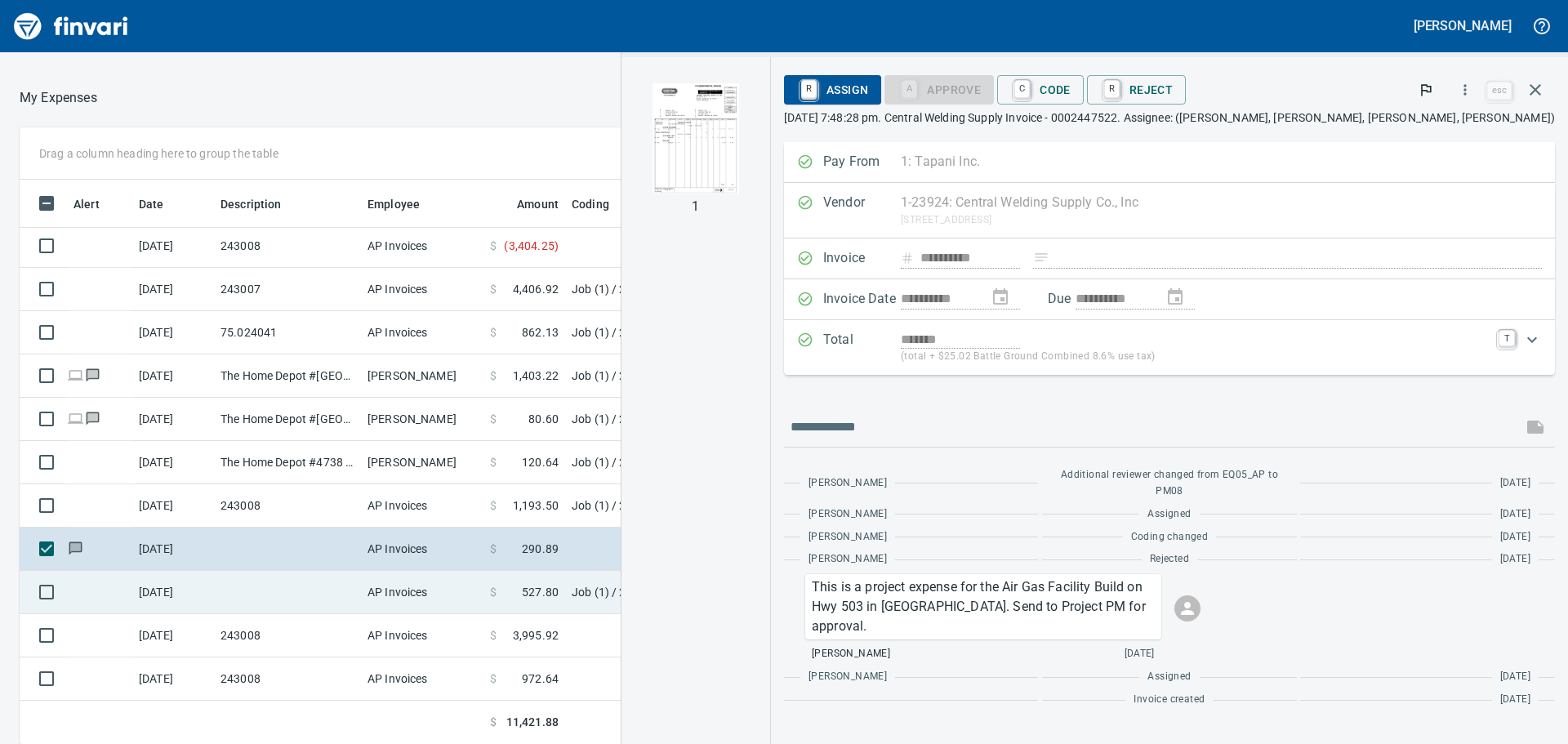
click at [593, 599] on td "Job (1) / 243008.: Majestic Industrial" at bounding box center [769, 592] width 409 height 44
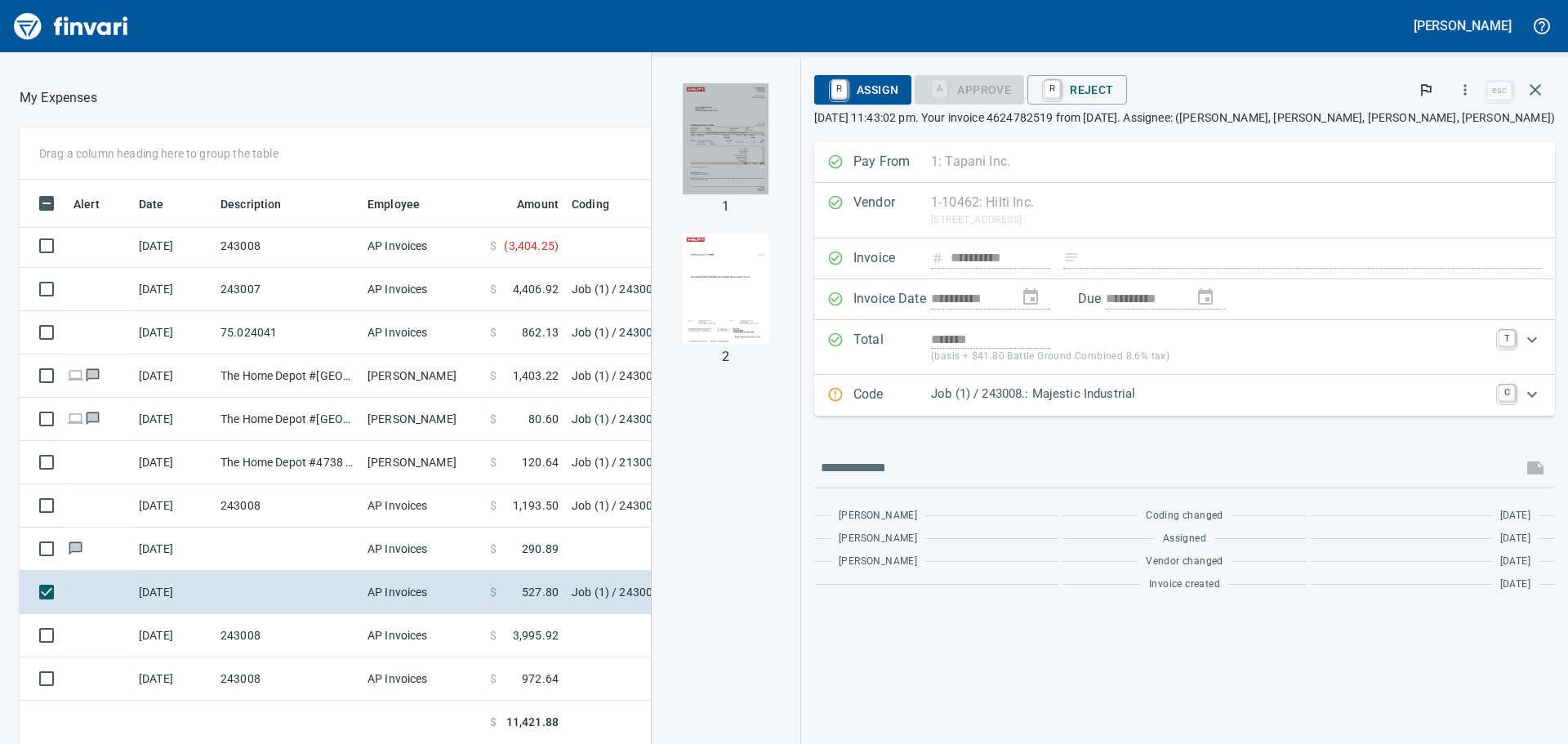
click at [768, 120] on img "button" at bounding box center [725, 138] width 86 height 111
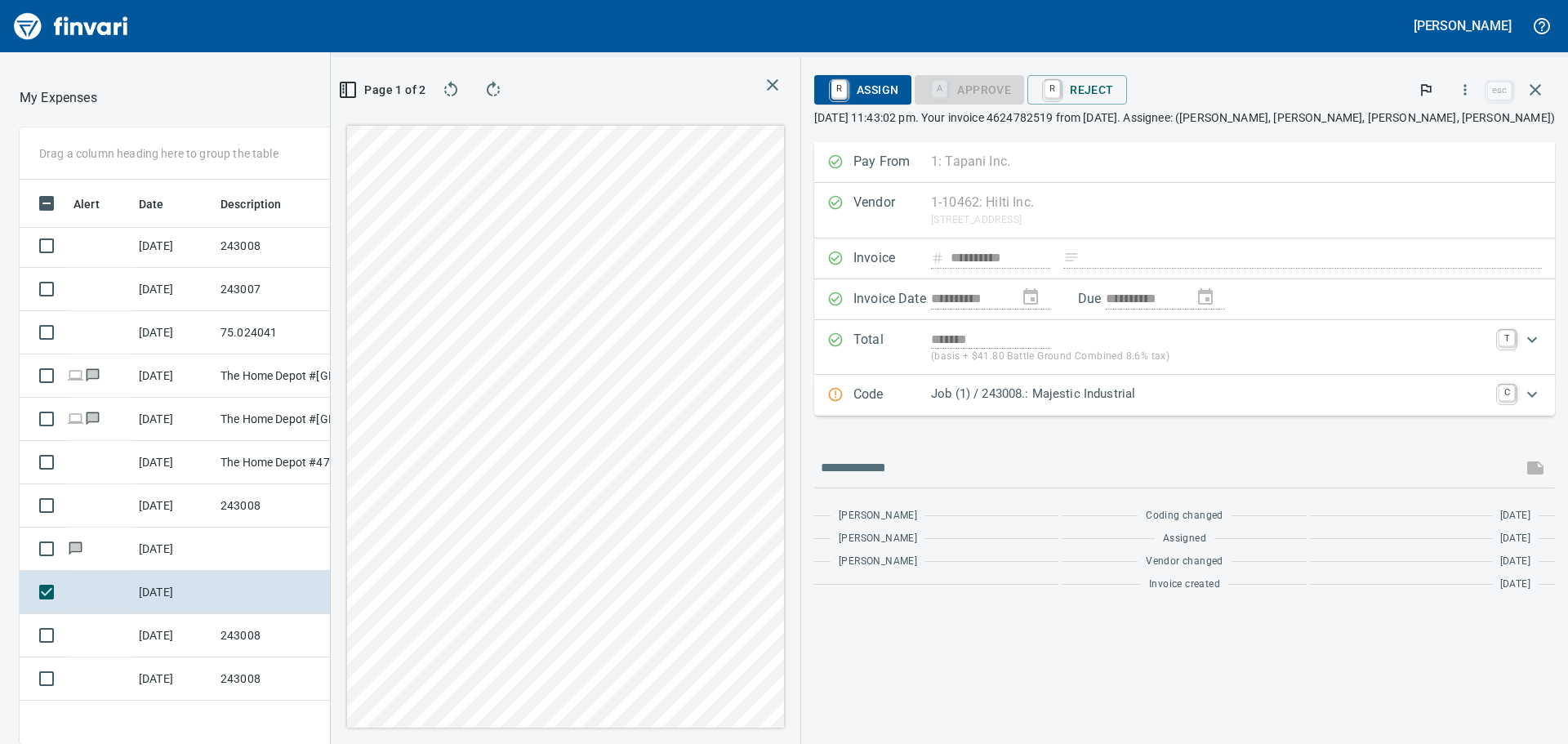
click at [499, 87] on icon "button" at bounding box center [493, 88] width 13 height 15
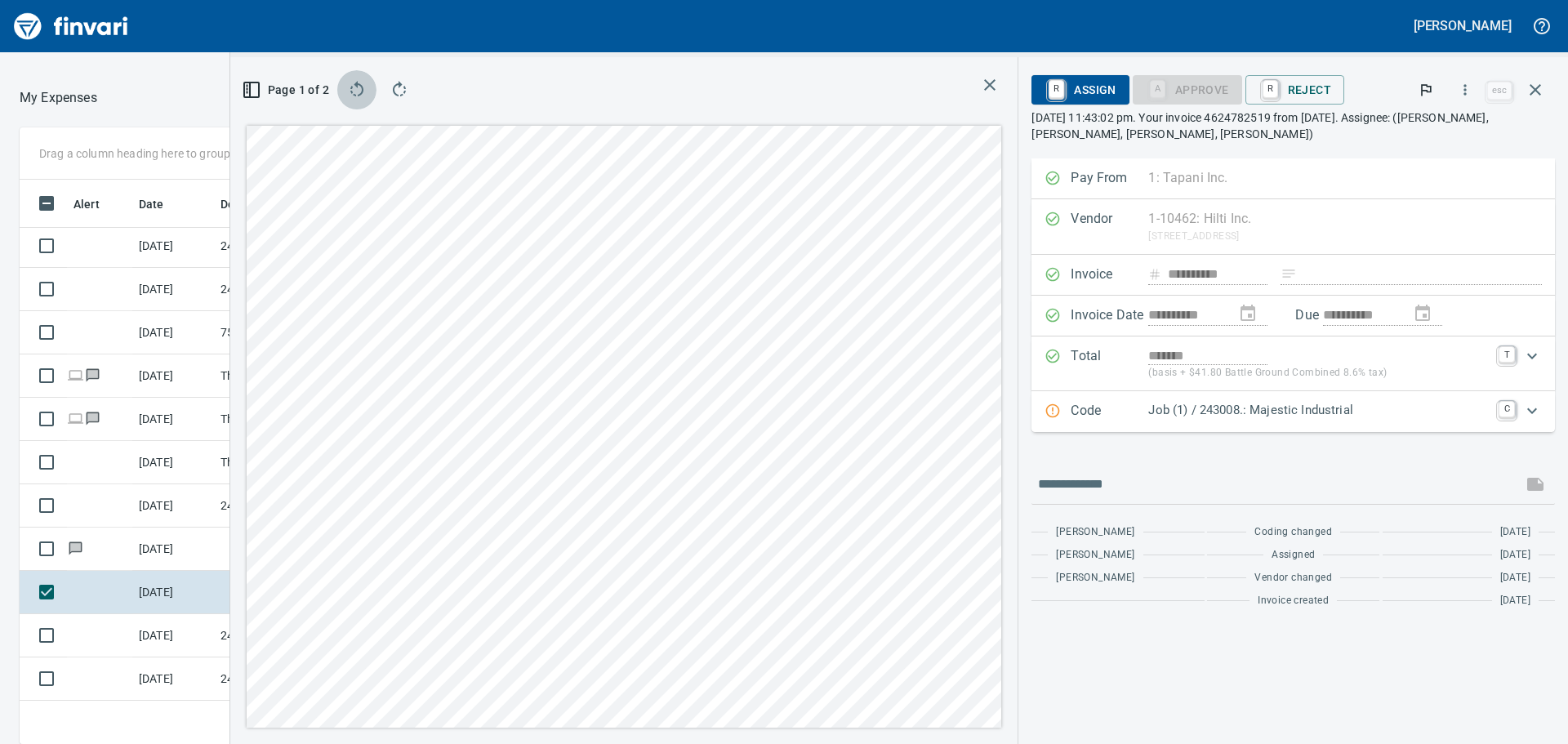
click at [352, 87] on icon "button" at bounding box center [357, 90] width 20 height 20
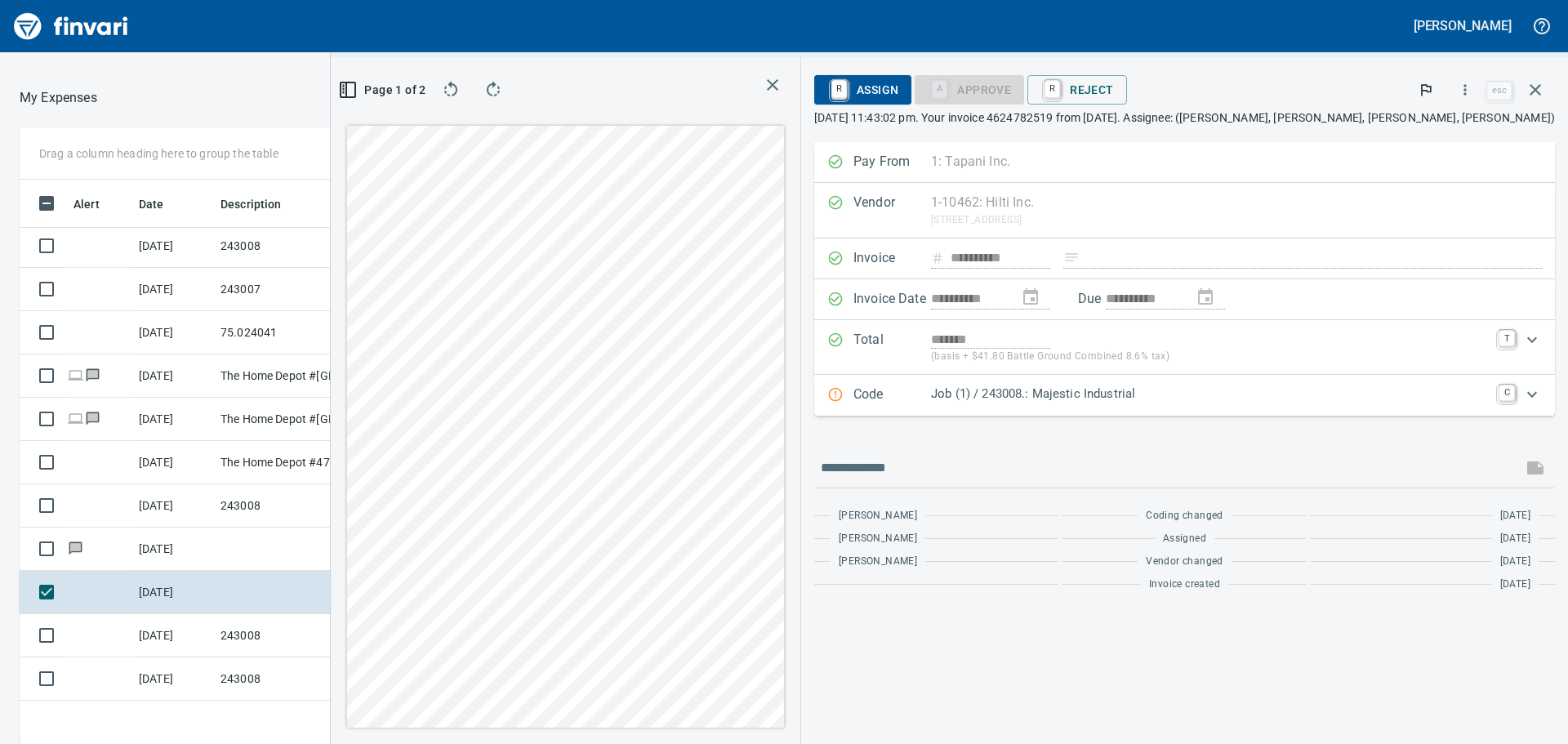
click at [418, 89] on span "Page 1 of 2" at bounding box center [384, 90] width 68 height 21
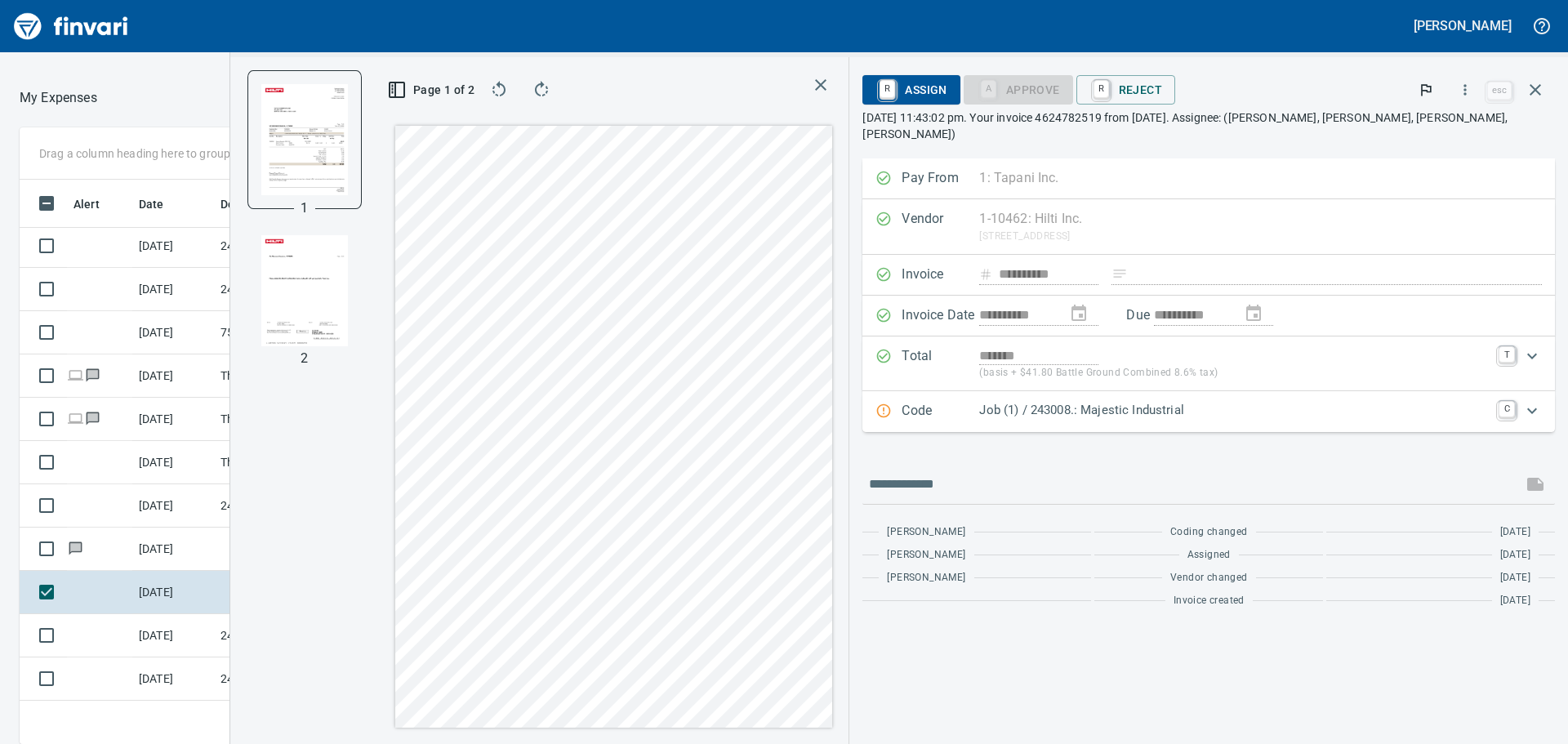
click at [830, 85] on icon "button" at bounding box center [821, 85] width 20 height 20
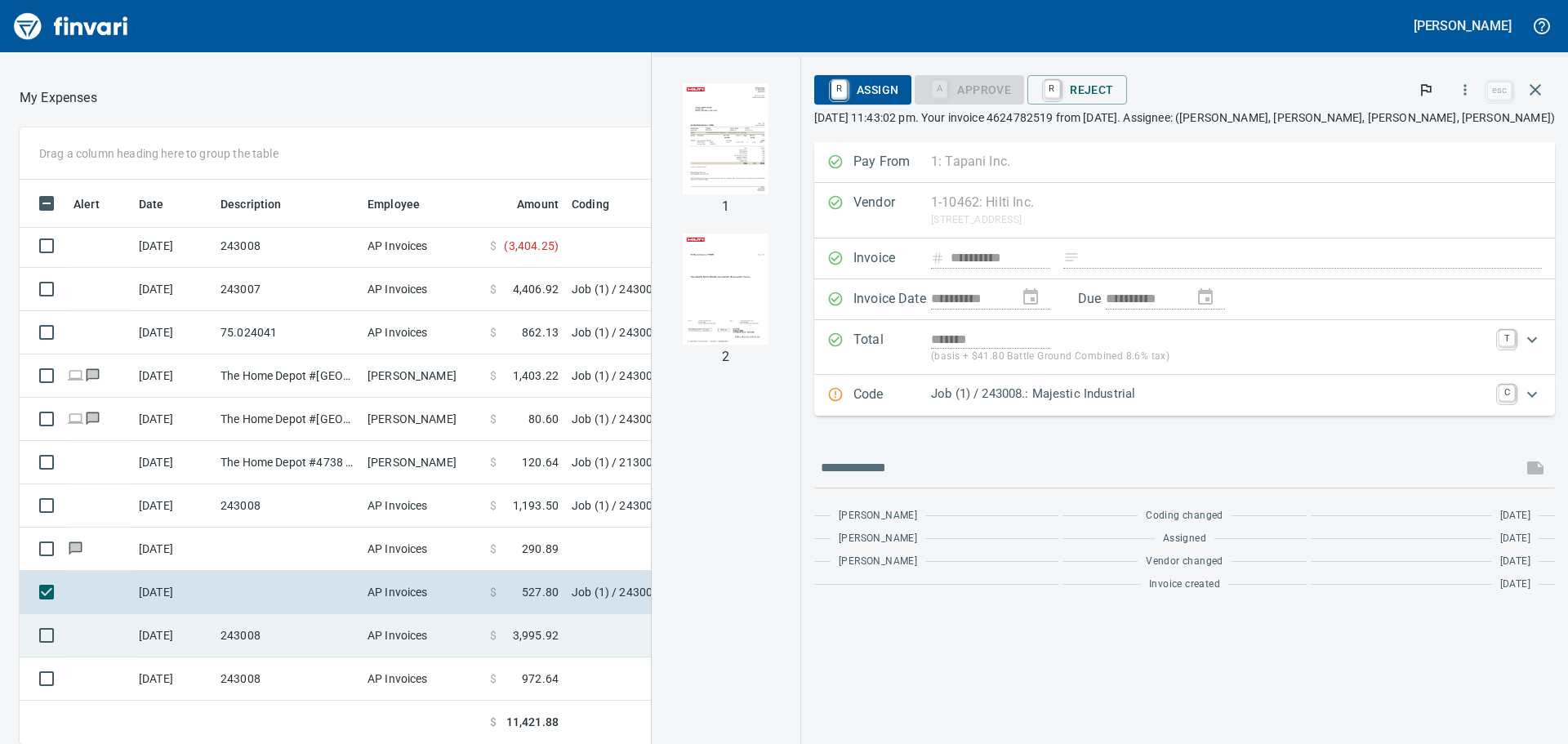
click at [491, 641] on span "$" at bounding box center [492, 635] width 6 height 16
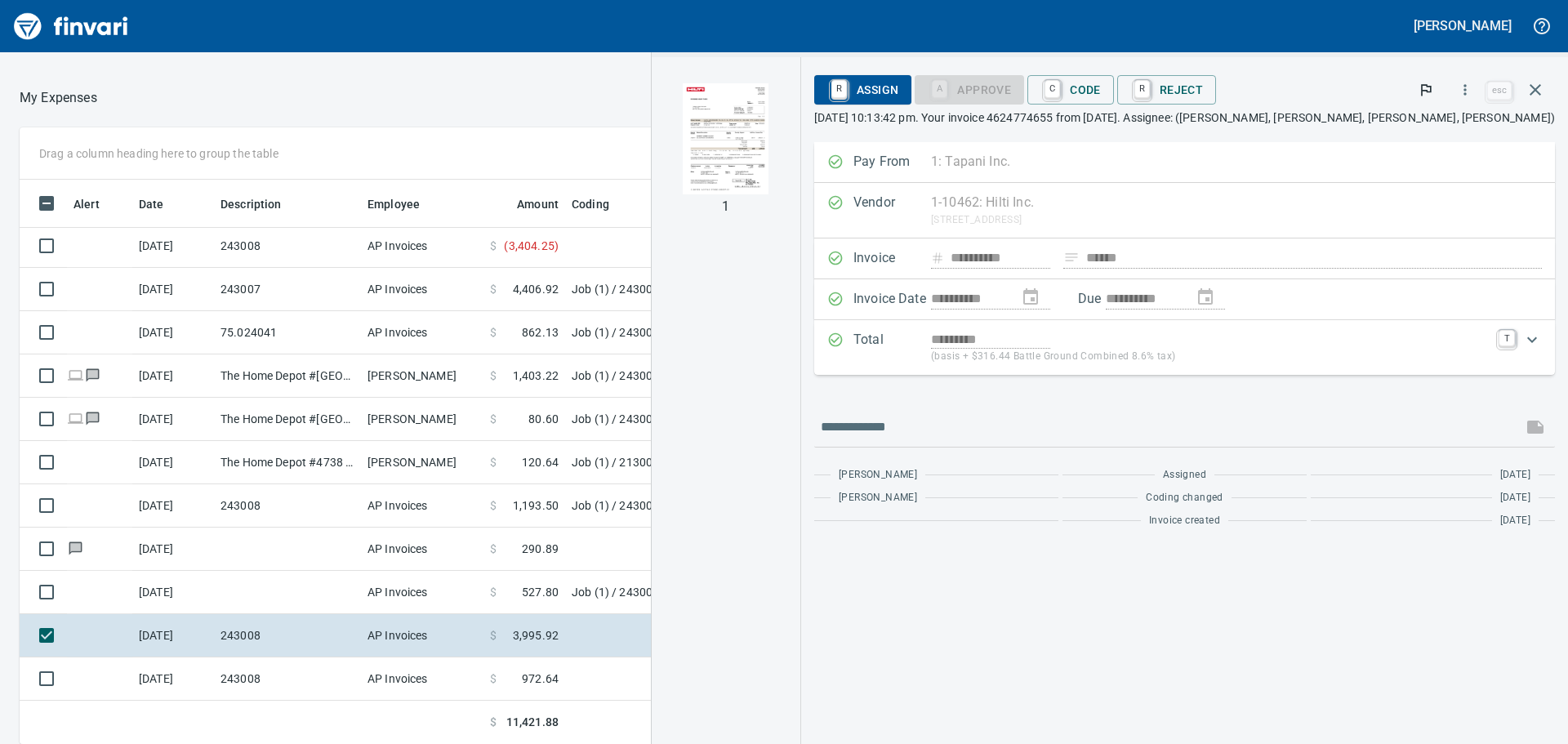
click at [768, 149] on img "button" at bounding box center [725, 138] width 86 height 111
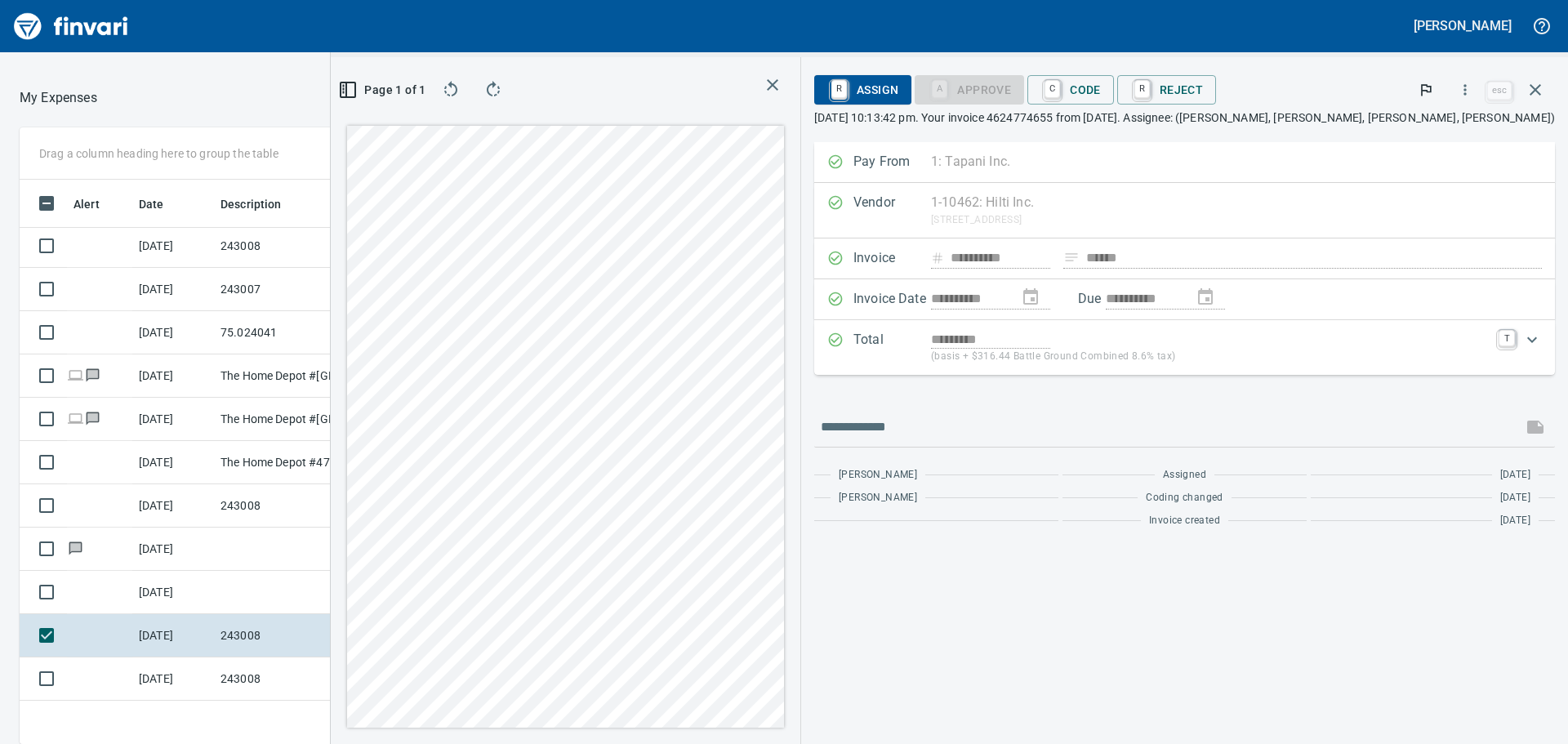
click at [782, 82] on icon "button" at bounding box center [772, 85] width 20 height 20
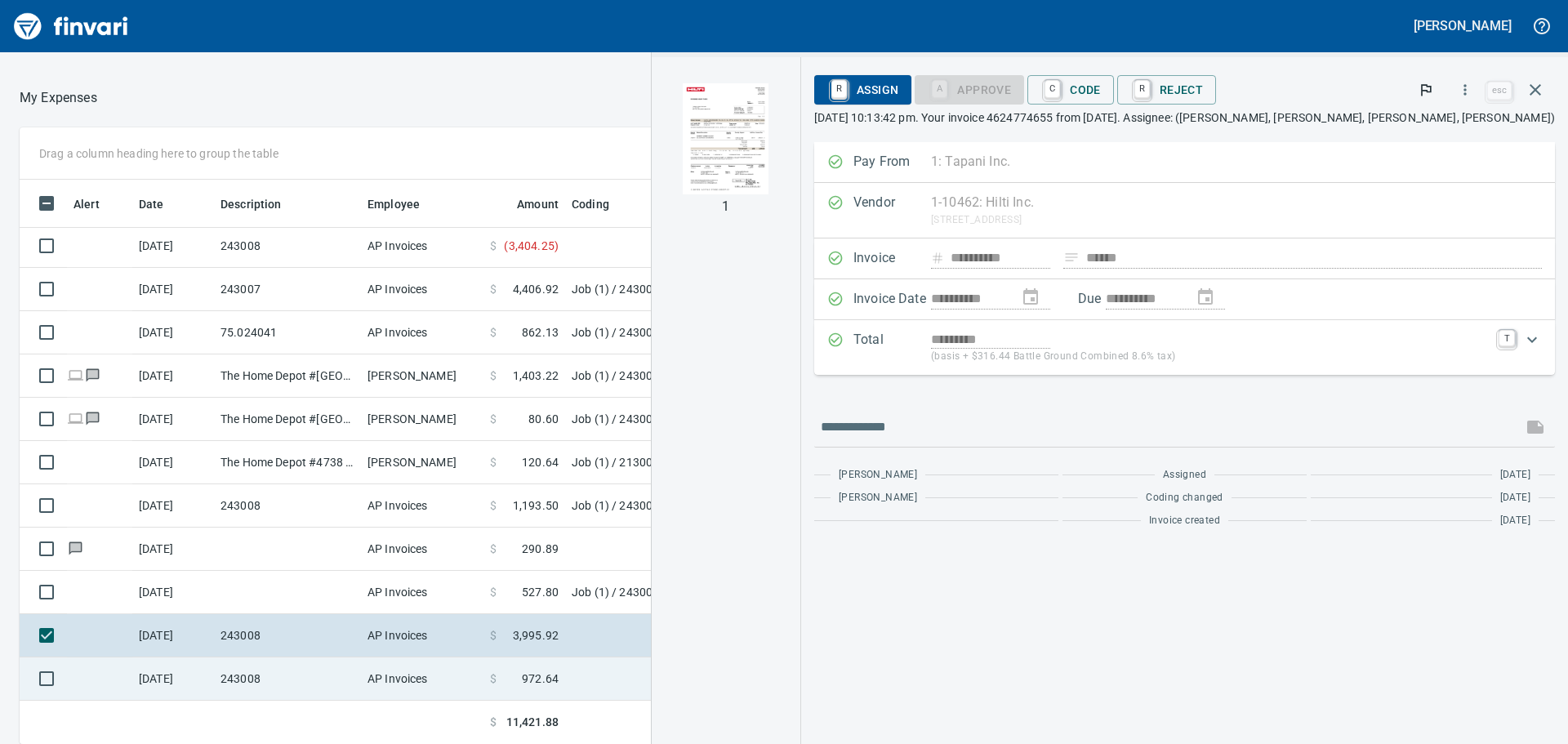
click at [584, 685] on td at bounding box center [769, 679] width 409 height 44
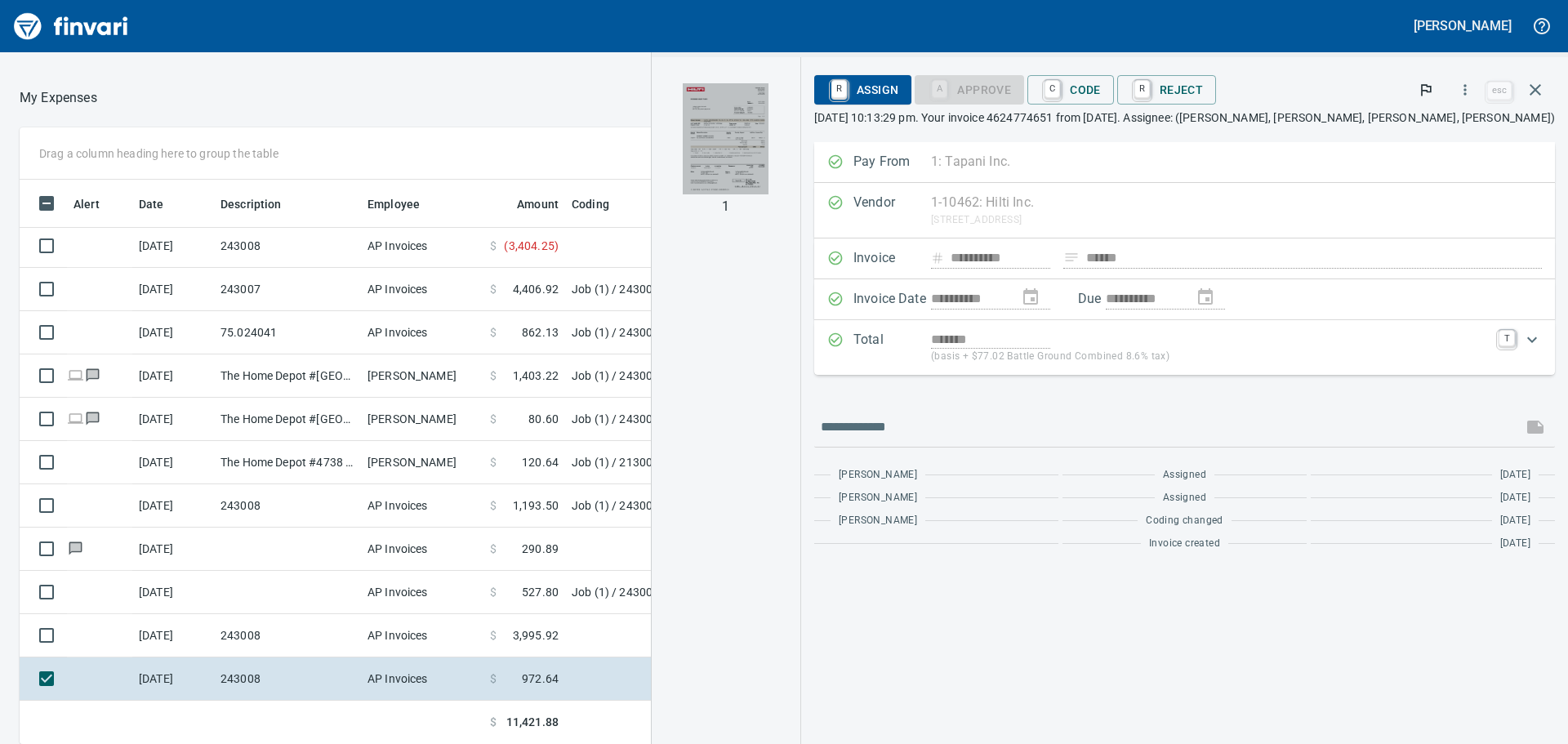
click at [768, 121] on img "button" at bounding box center [725, 138] width 86 height 111
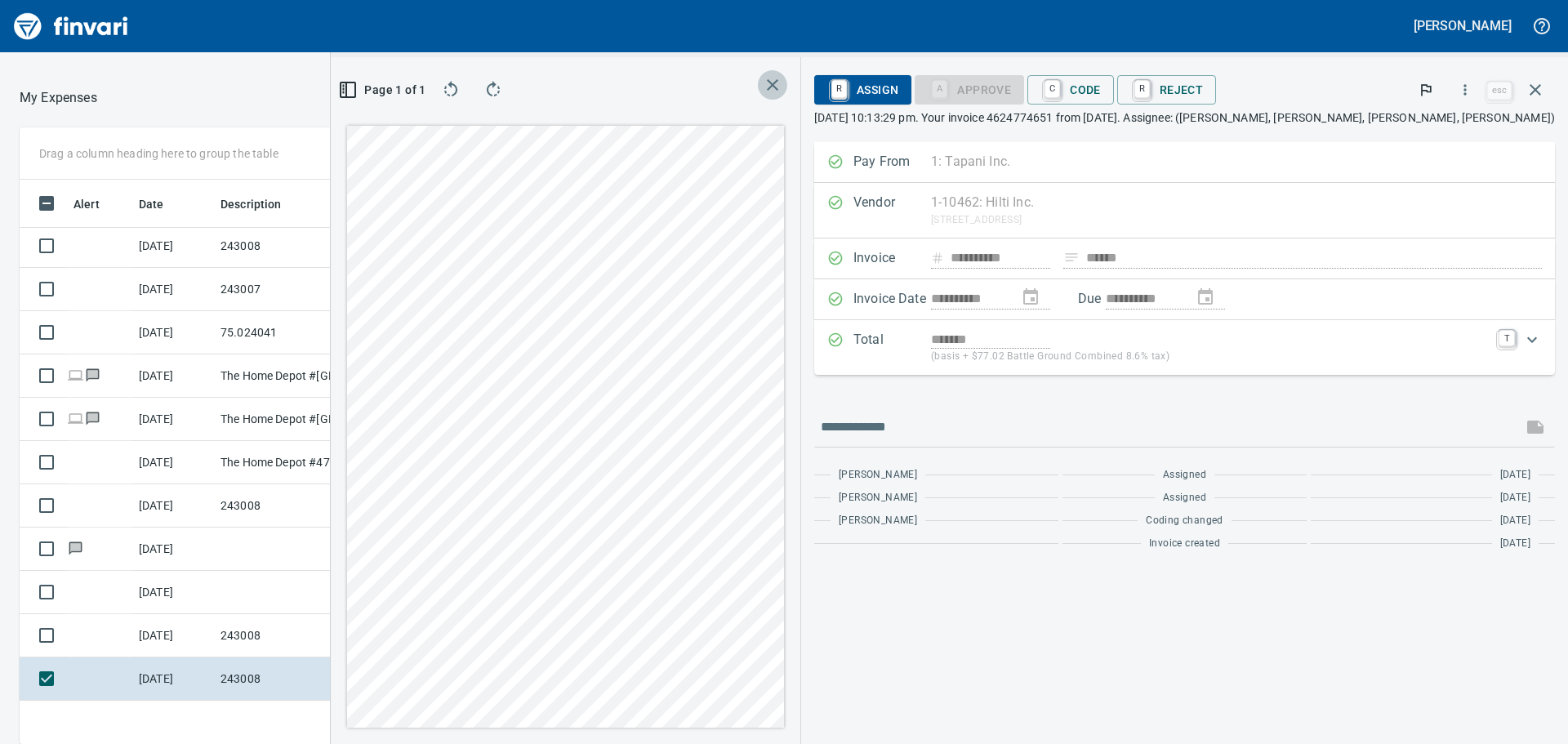
click at [787, 73] on button "button" at bounding box center [772, 85] width 29 height 29
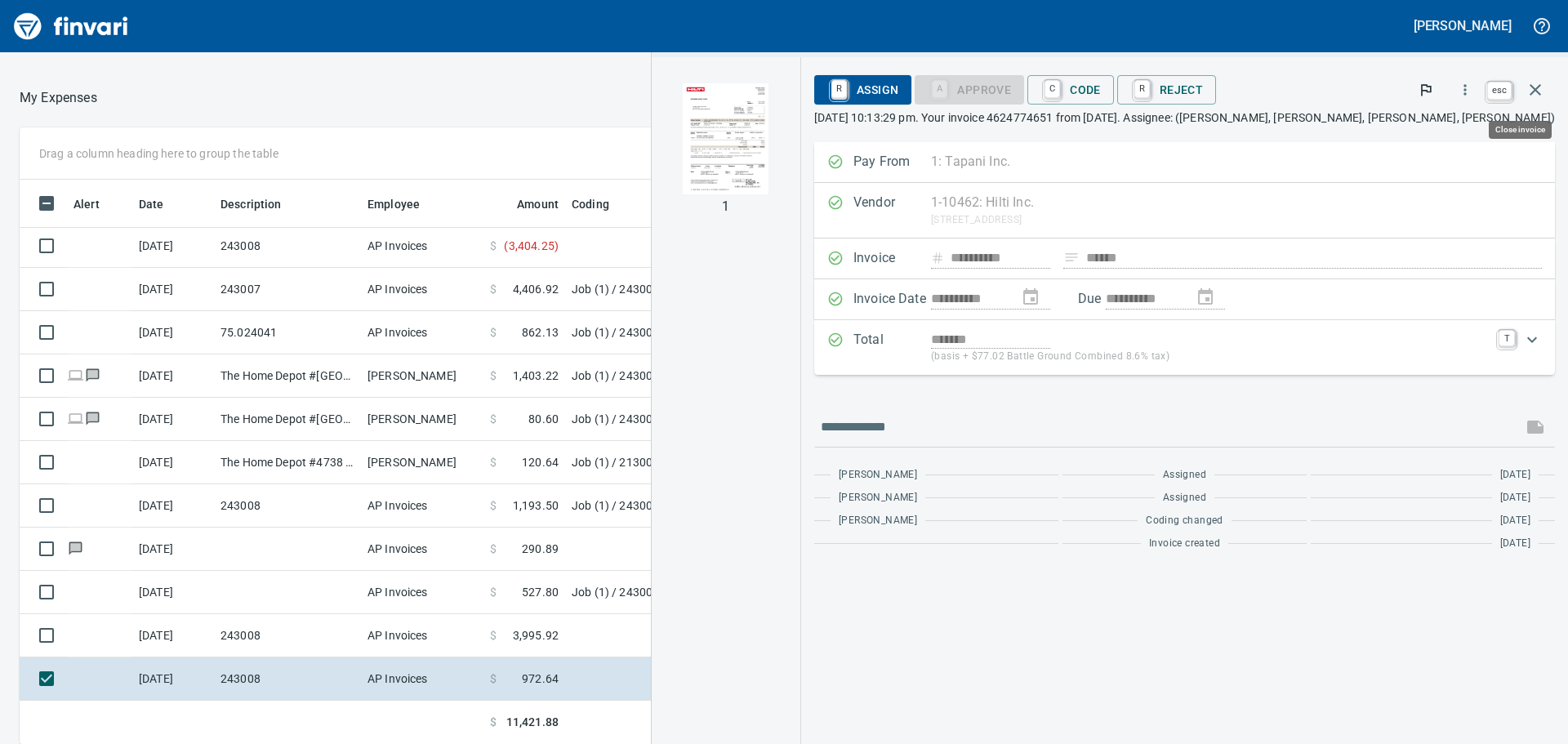
scroll to position [552, 1084]
click at [1531, 92] on icon "button" at bounding box center [1535, 90] width 20 height 20
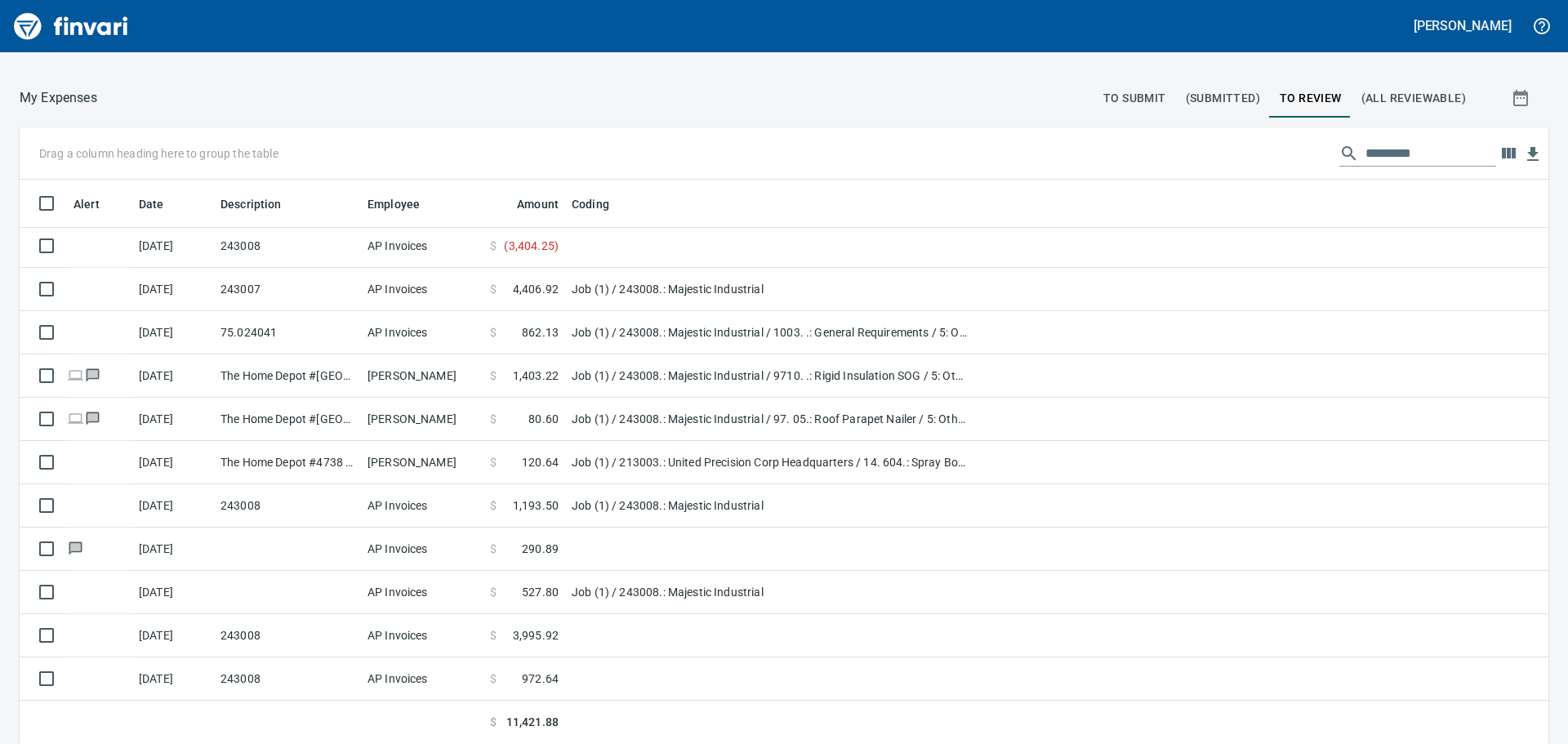
scroll to position [552, 1491]
click at [1127, 101] on span "To Submit" at bounding box center [1135, 98] width 62 height 21
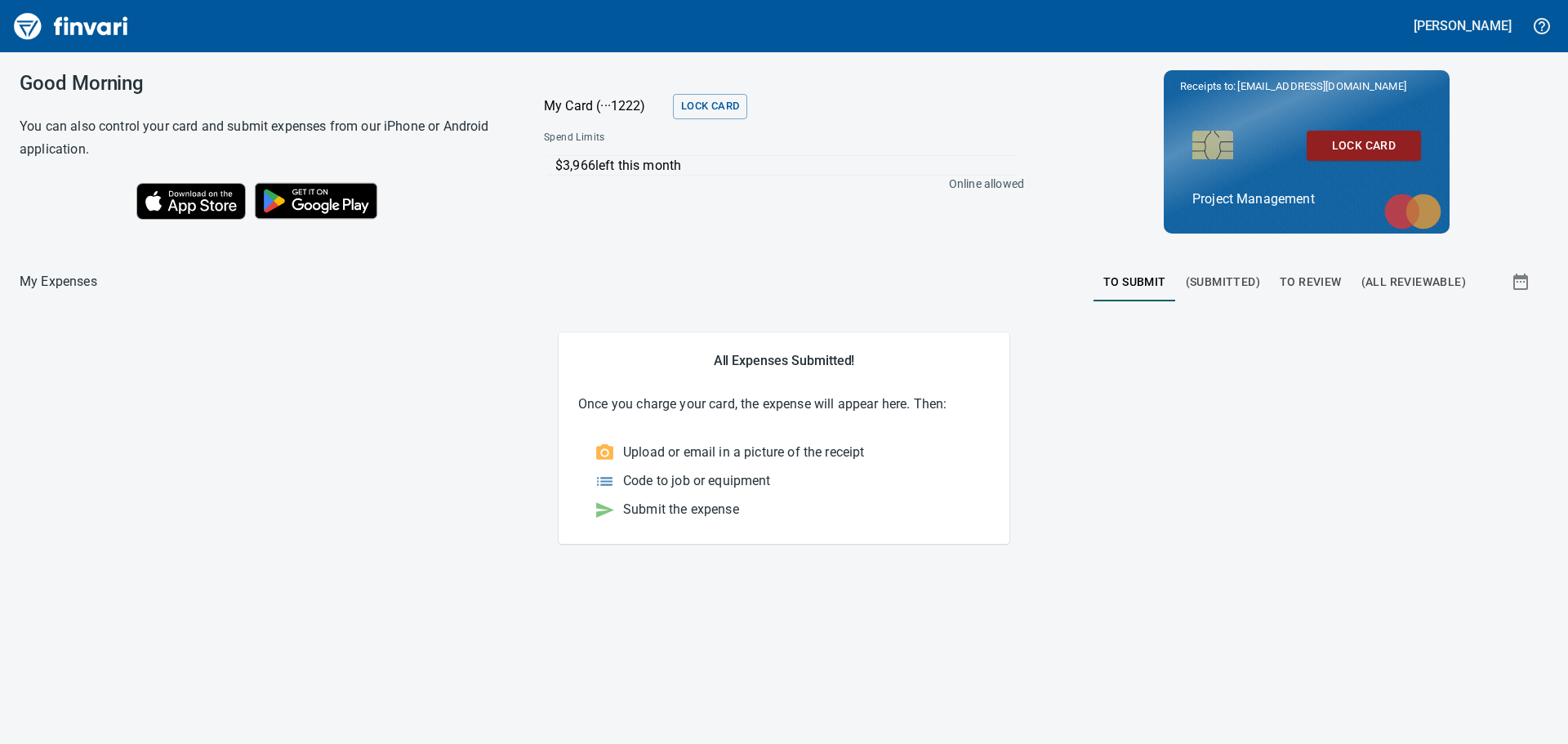
click at [1225, 286] on span "(Submitted)" at bounding box center [1222, 282] width 74 height 21
